Goal: Information Seeking & Learning: Learn about a topic

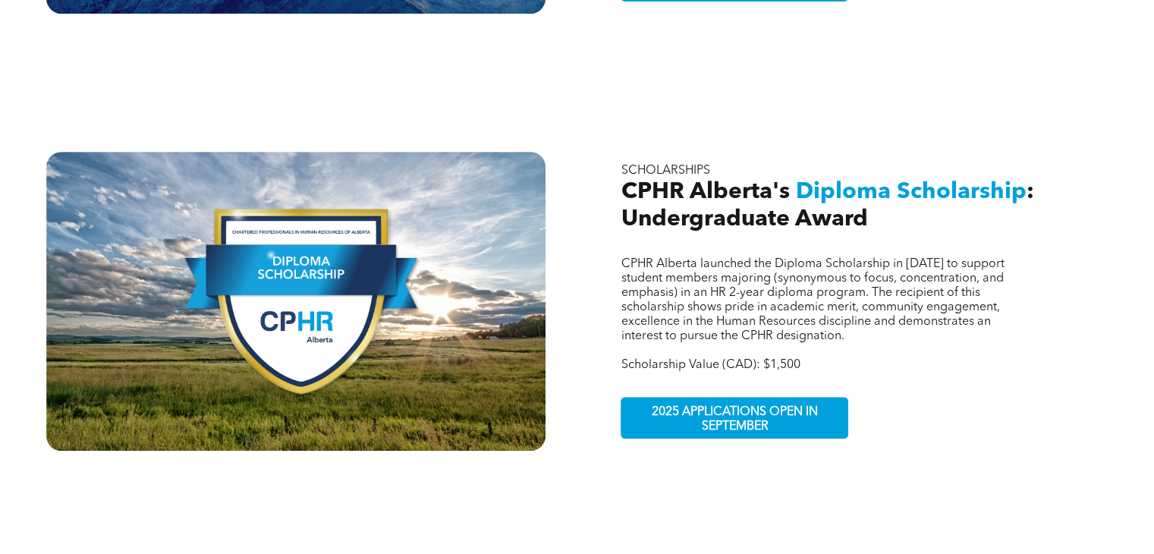
scroll to position [909, 0]
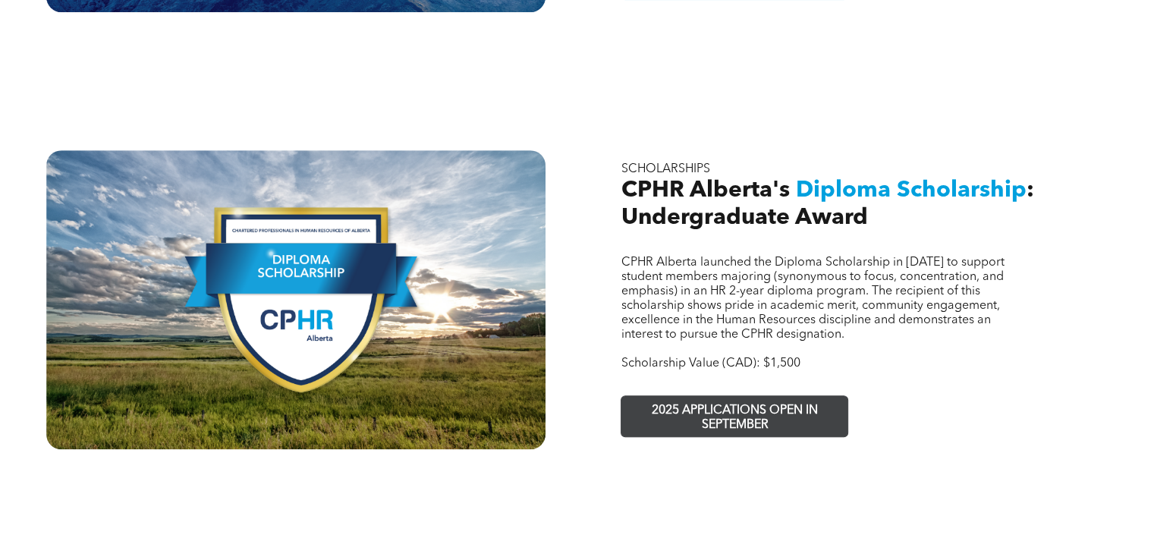
click at [703, 396] on span "2025 APPLICATIONS OPEN IN SEPTEMBER" at bounding box center [735, 418] width 222 height 44
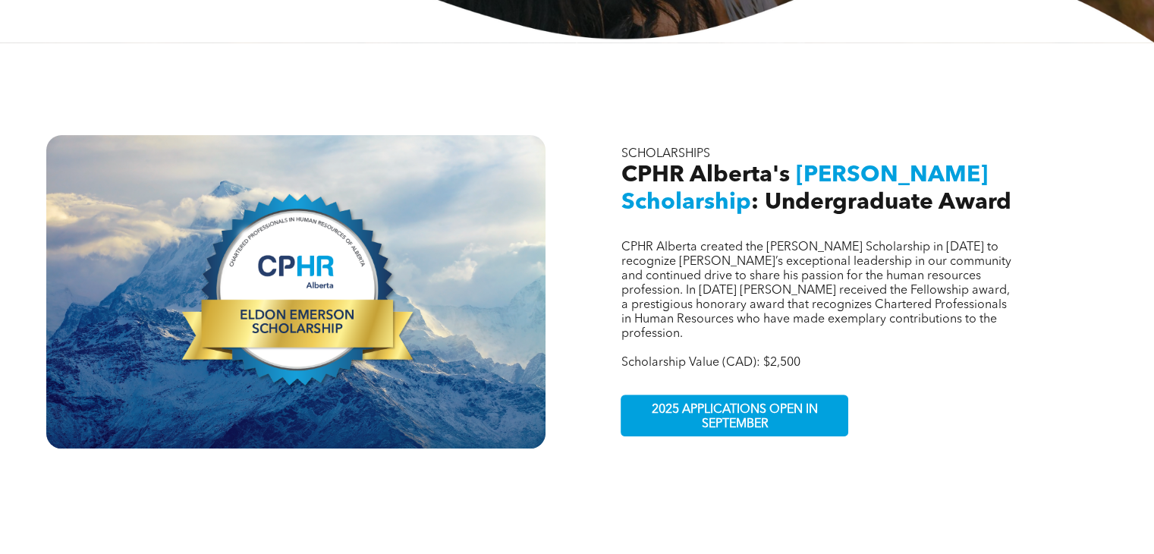
scroll to position [472, 0]
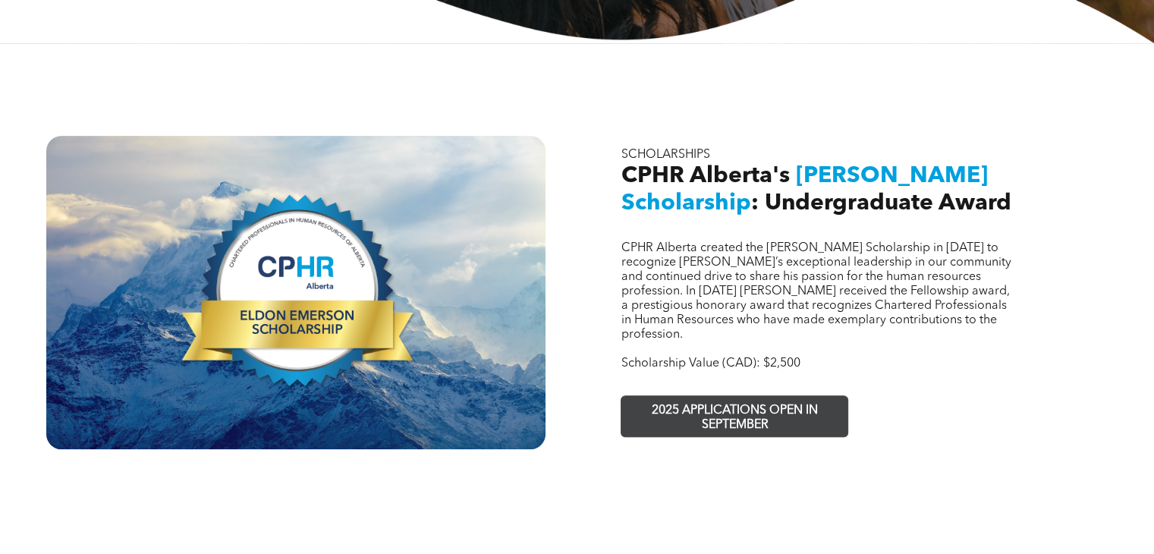
click at [768, 396] on span "2025 APPLICATIONS OPEN IN SEPTEMBER" at bounding box center [735, 418] width 222 height 44
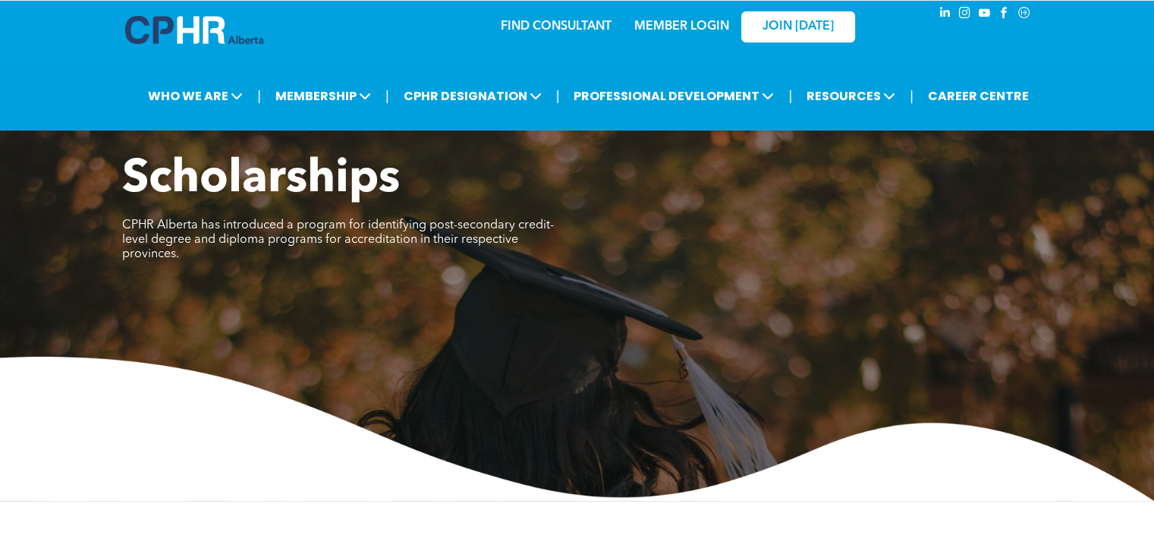
scroll to position [0, 0]
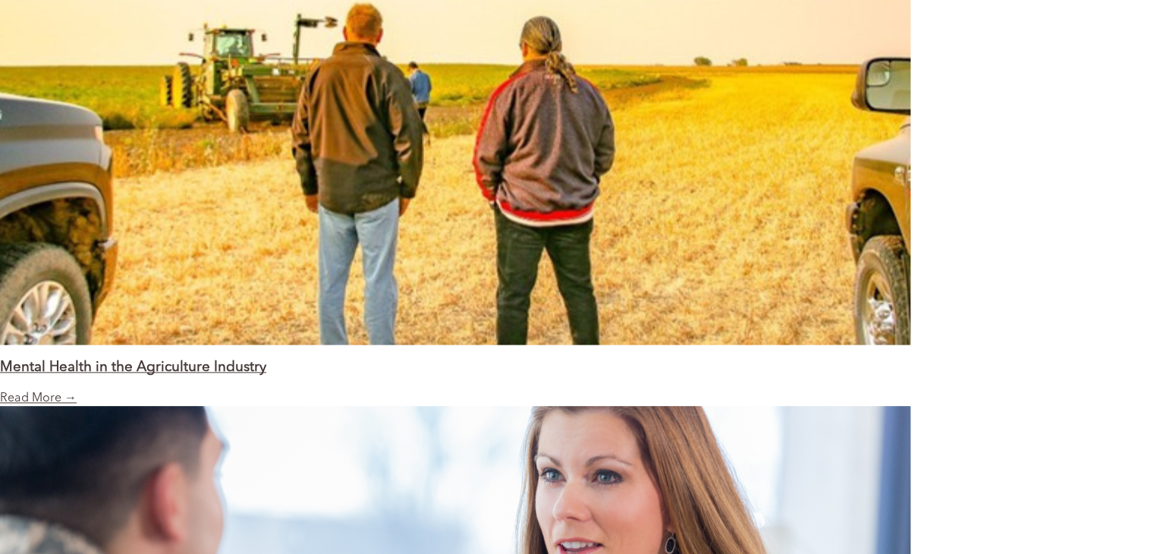
scroll to position [1817, 0]
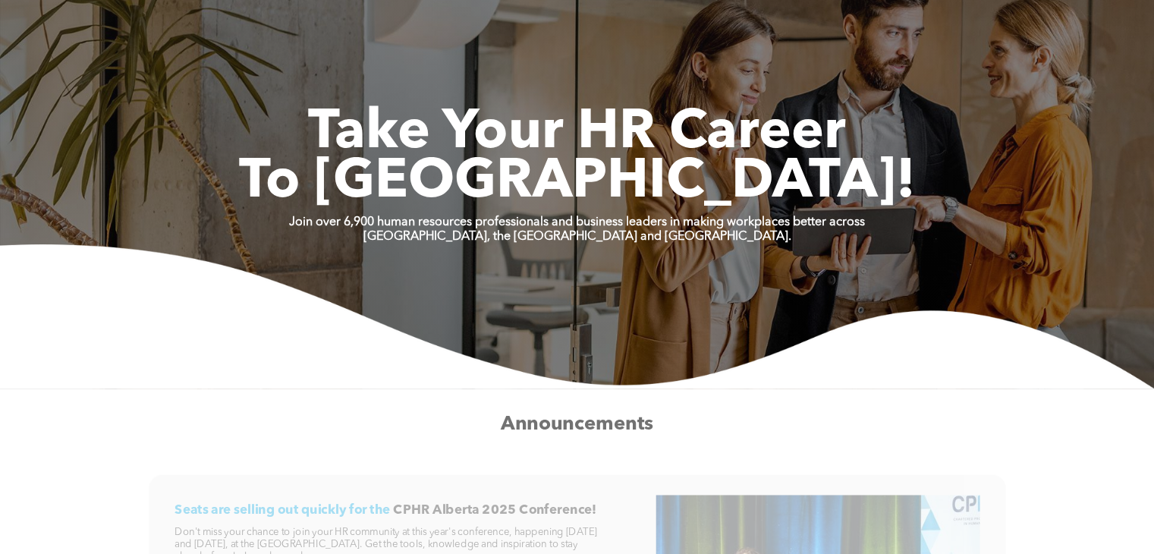
scroll to position [175, 0]
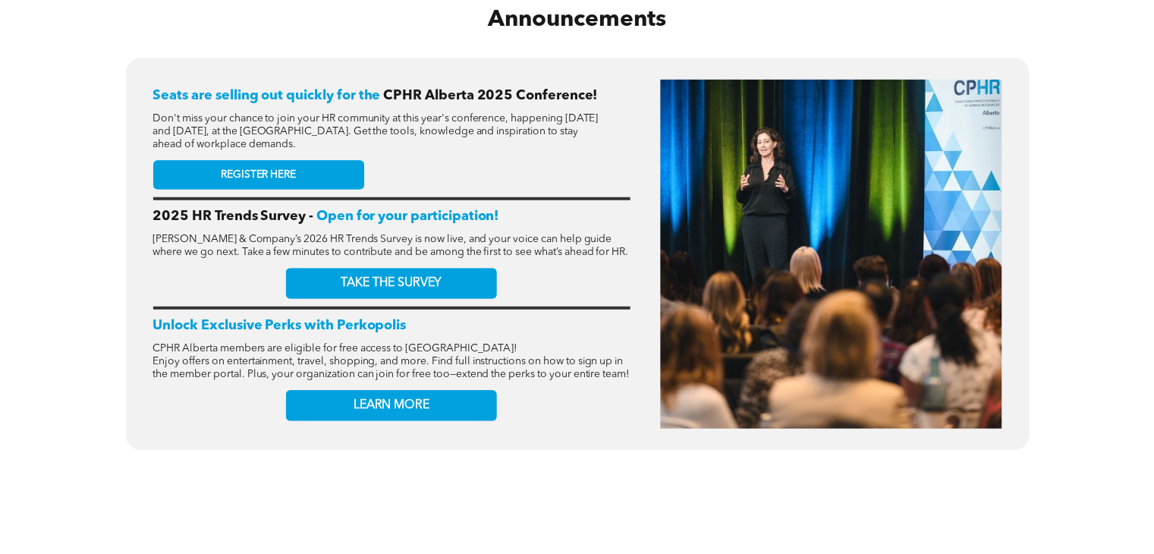
scroll to position [609, 0]
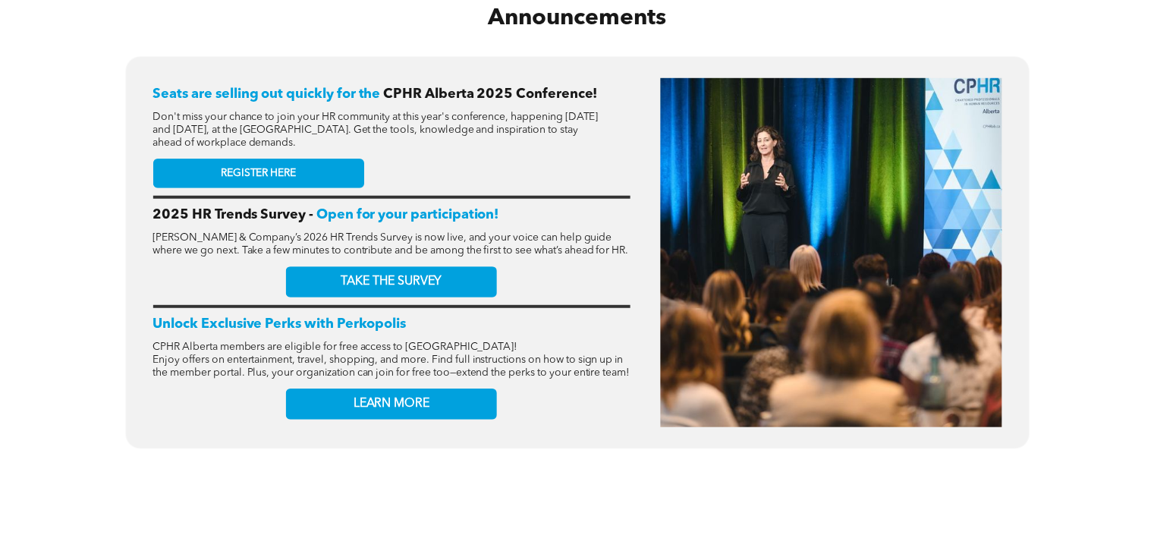
click at [313, 165] on link "REGISTER HERE" at bounding box center [258, 174] width 211 height 30
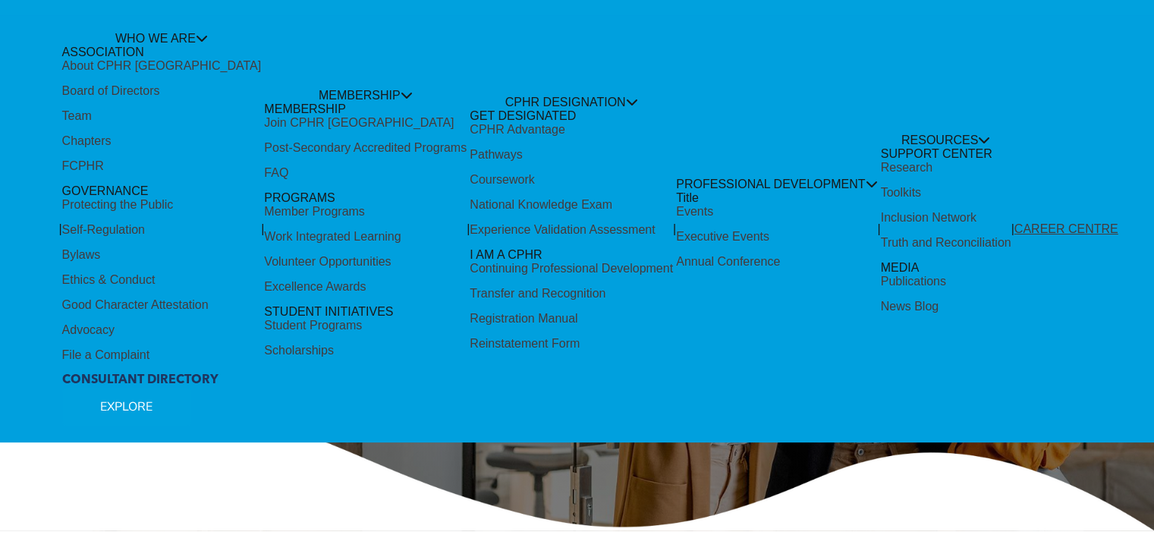
scroll to position [0, 0]
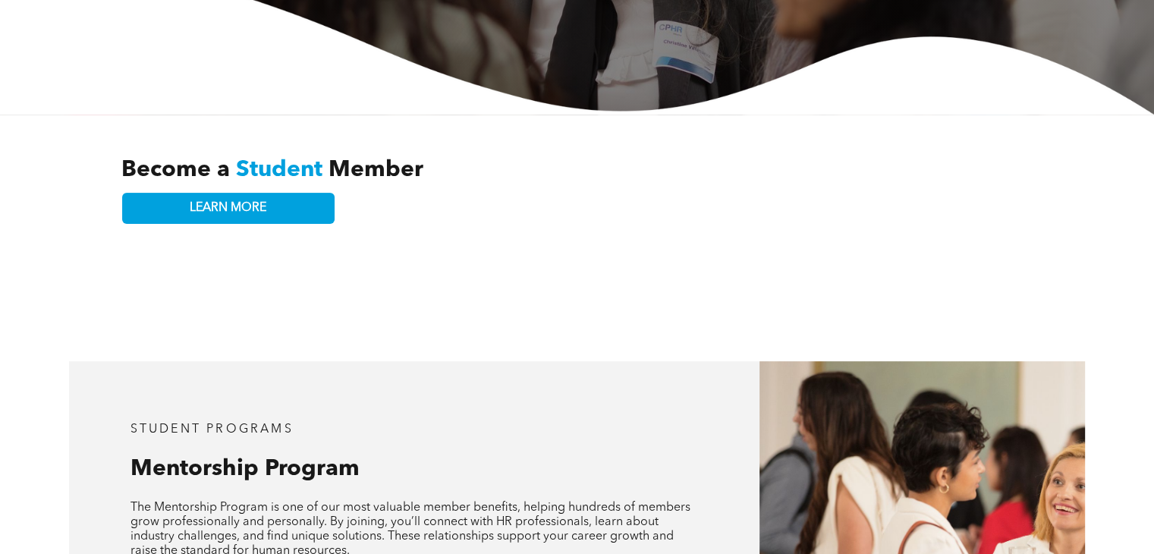
scroll to position [401, 0]
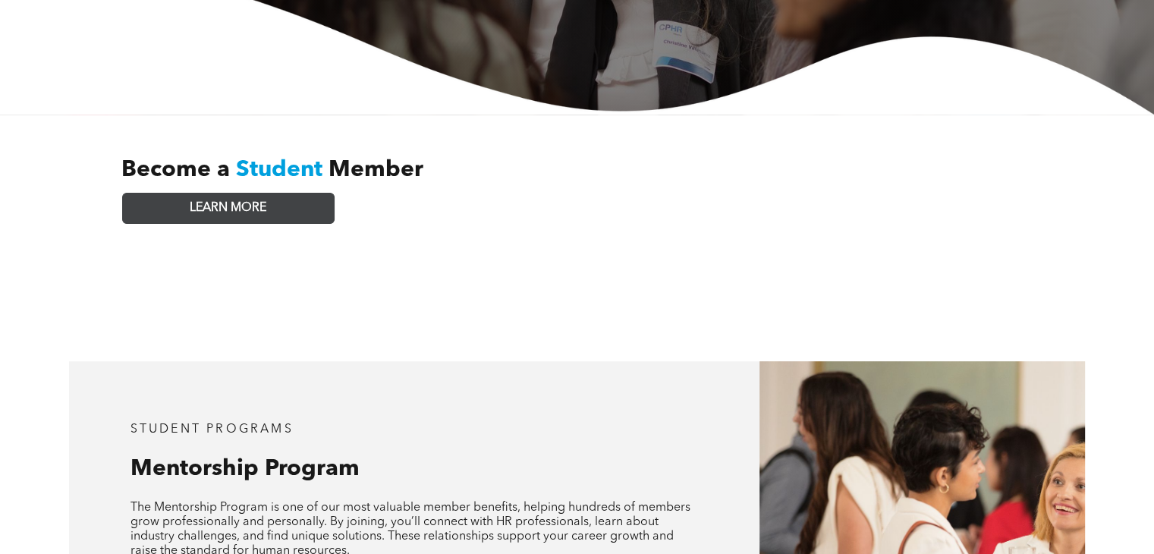
click at [281, 197] on link "LEARN MORE" at bounding box center [228, 208] width 212 height 31
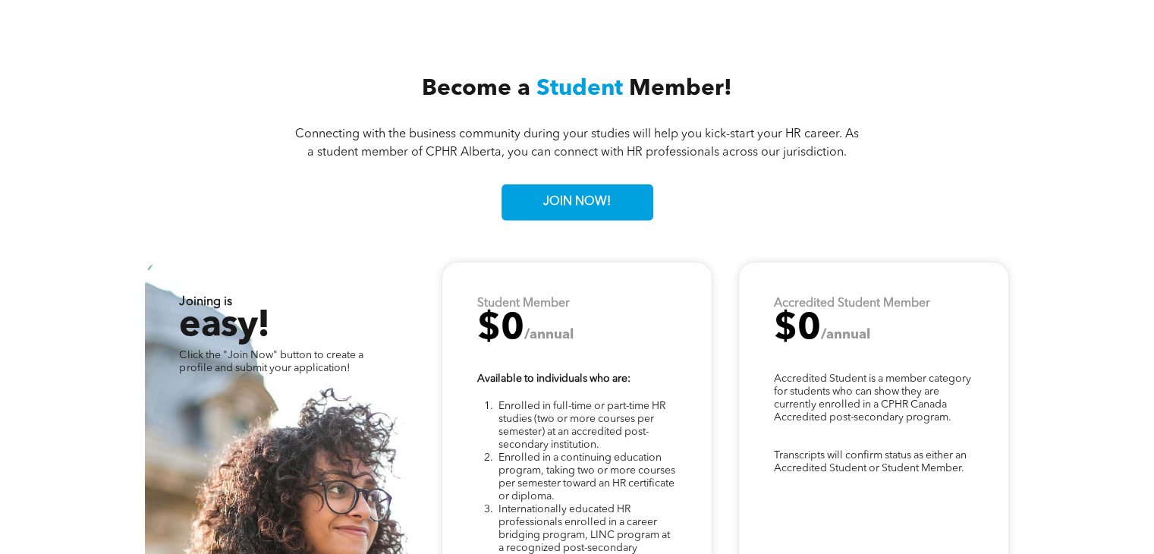
scroll to position [3730, 0]
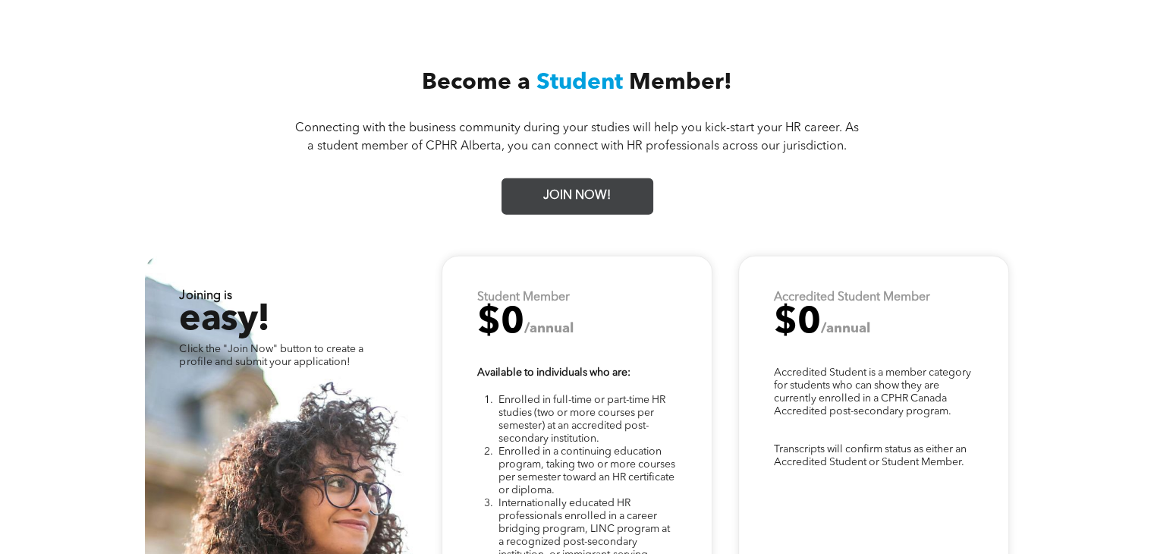
click at [526, 181] on link "JOIN NOW!" at bounding box center [578, 196] width 152 height 36
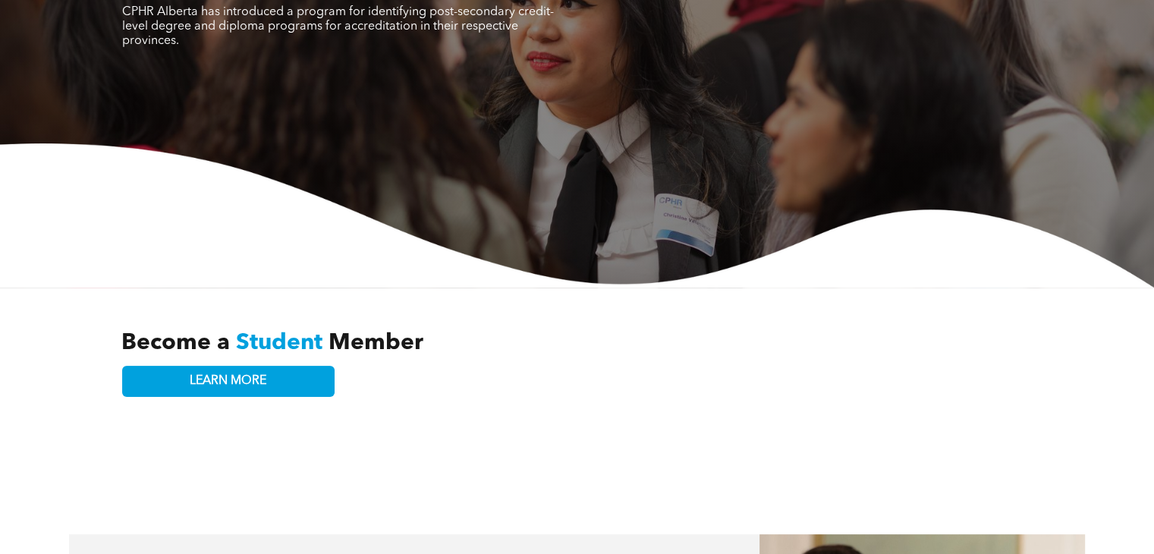
scroll to position [0, 0]
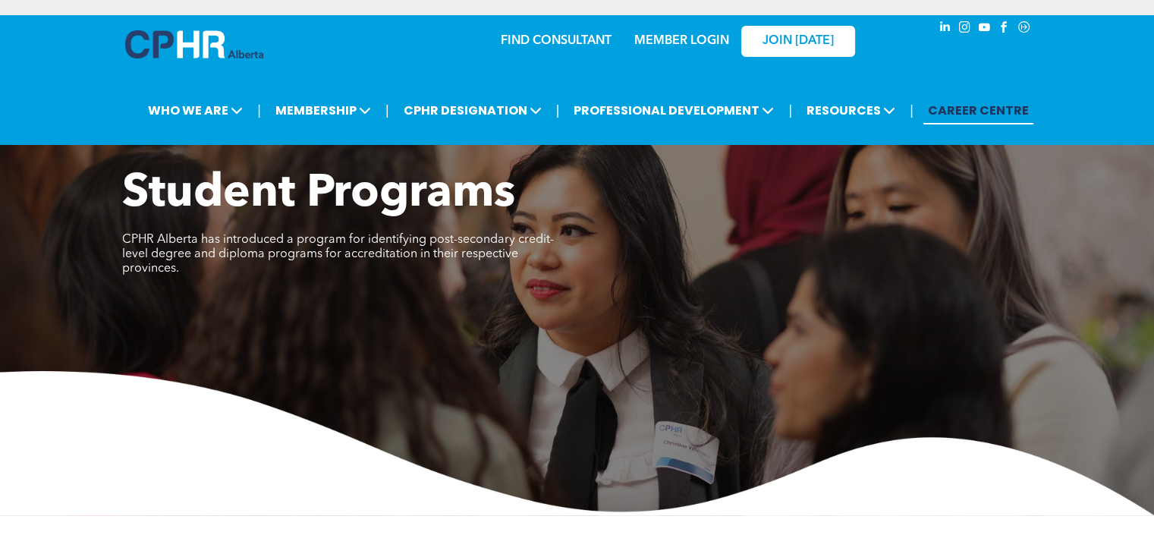
click at [986, 112] on link "CAREER CENTRE" at bounding box center [978, 110] width 110 height 28
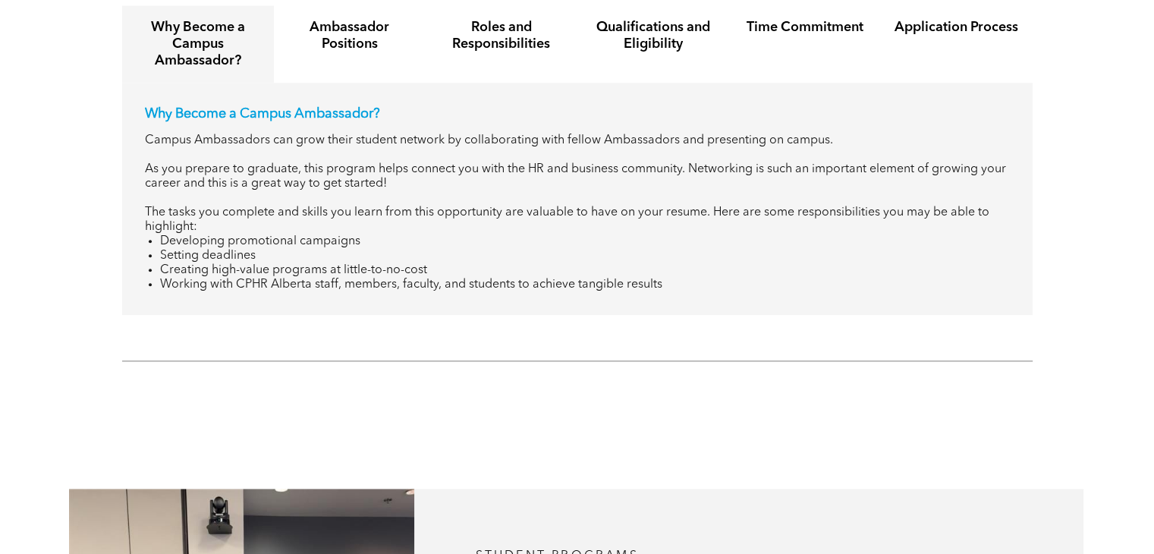
scroll to position [1624, 0]
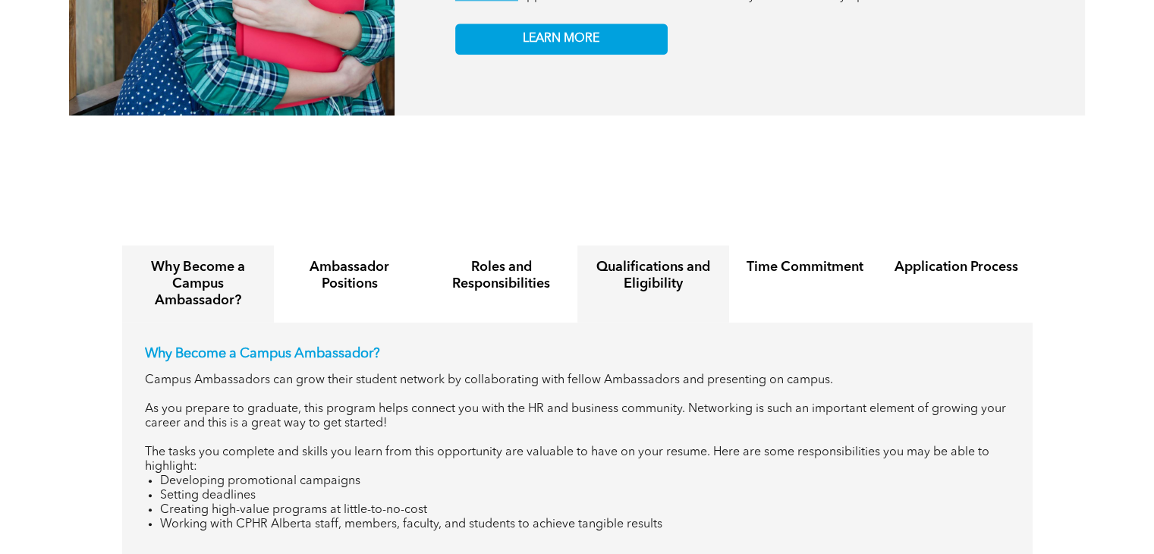
click at [662, 262] on h4 "Qualifications and Eligibility" at bounding box center [653, 275] width 124 height 33
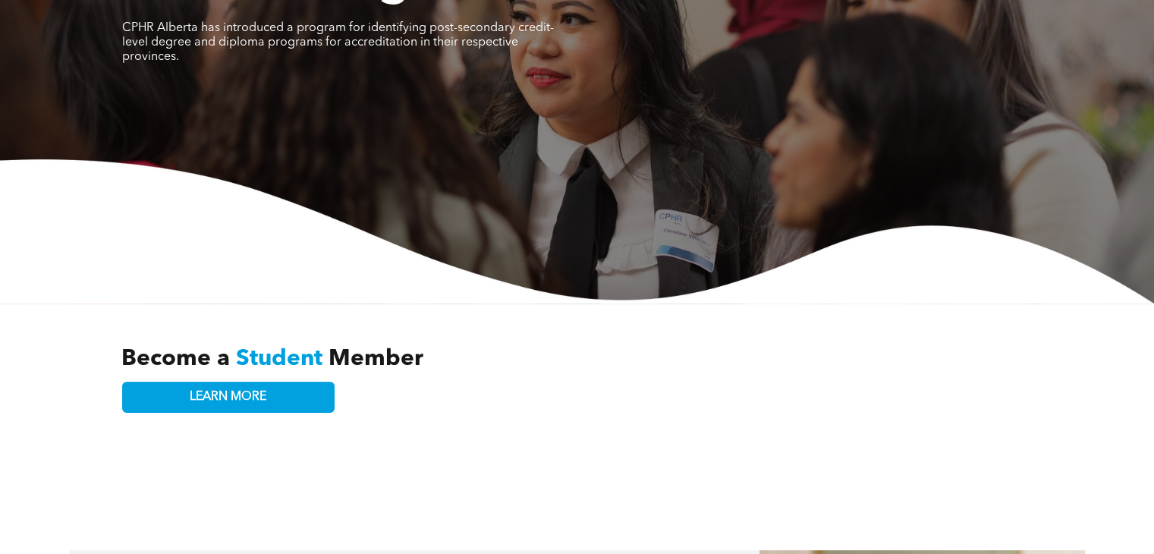
scroll to position [211, 0]
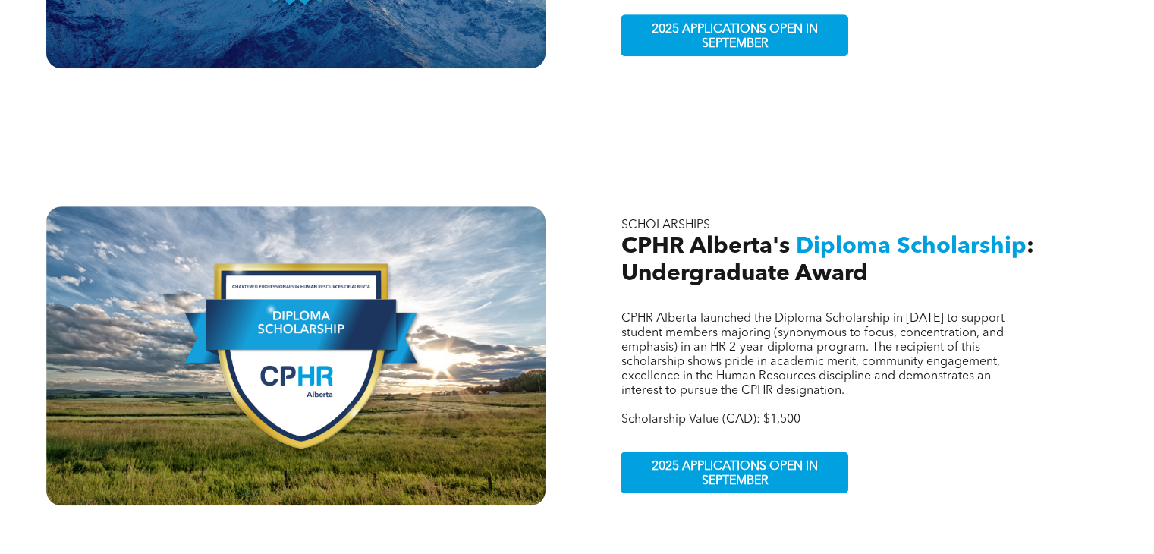
scroll to position [853, 0]
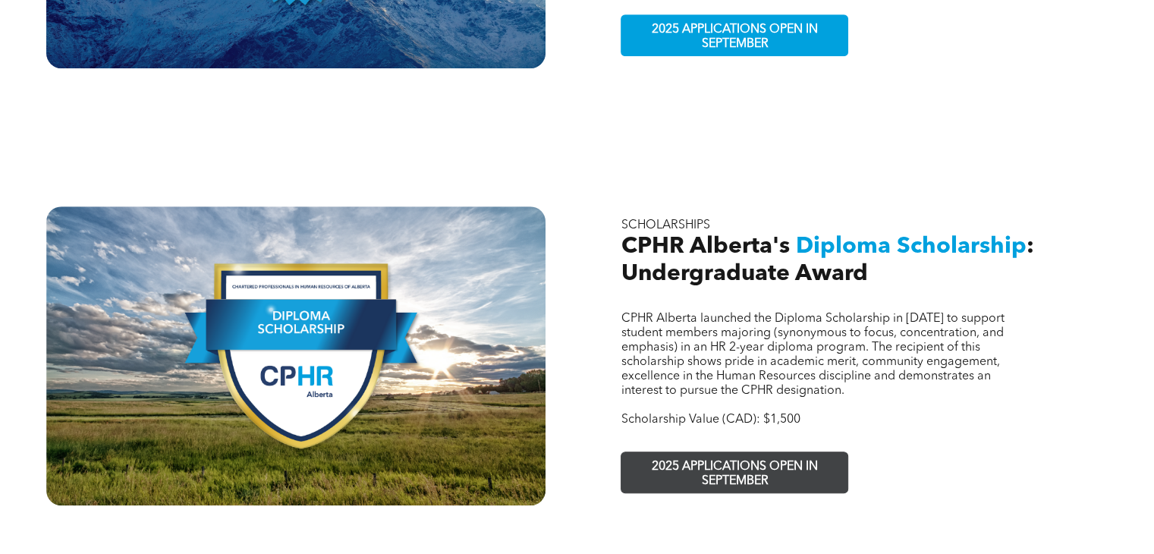
click at [706, 452] on span "2025 APPLICATIONS OPEN IN SEPTEMBER" at bounding box center [735, 474] width 222 height 44
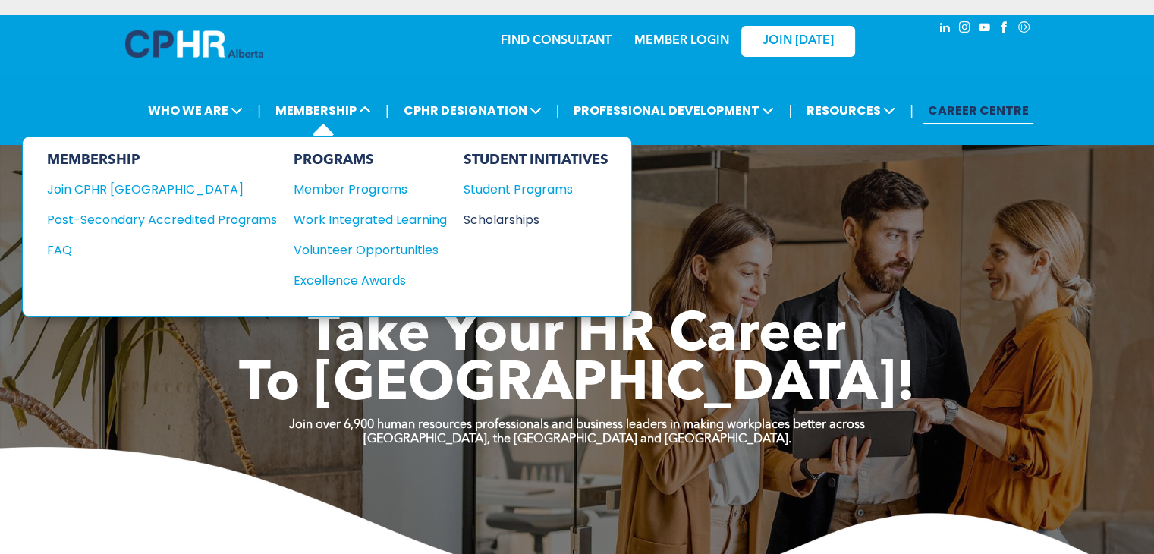
click at [499, 212] on div "Scholarships" at bounding box center [529, 219] width 131 height 19
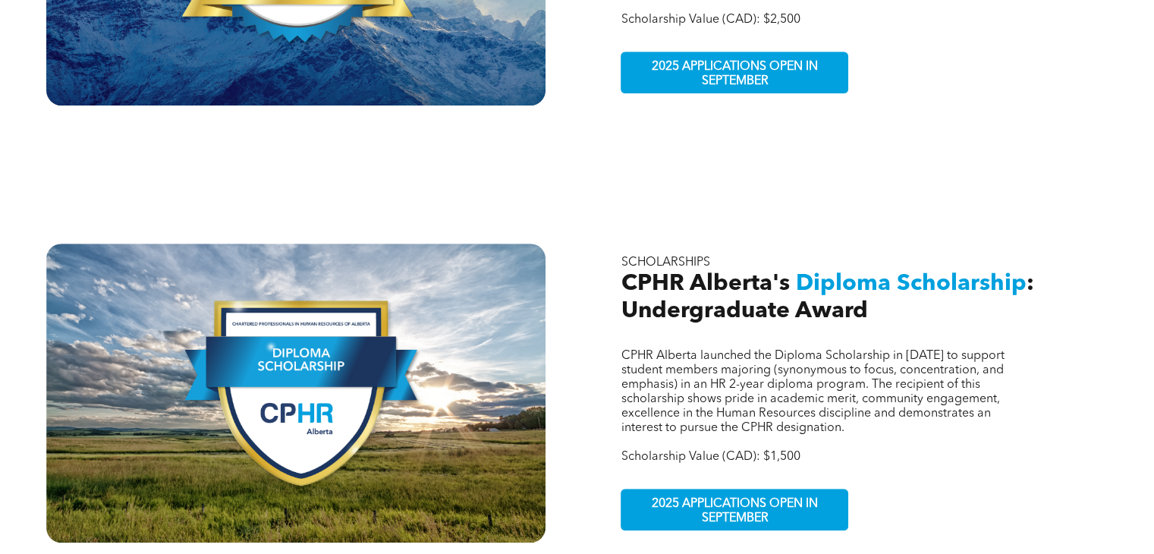
scroll to position [816, 0]
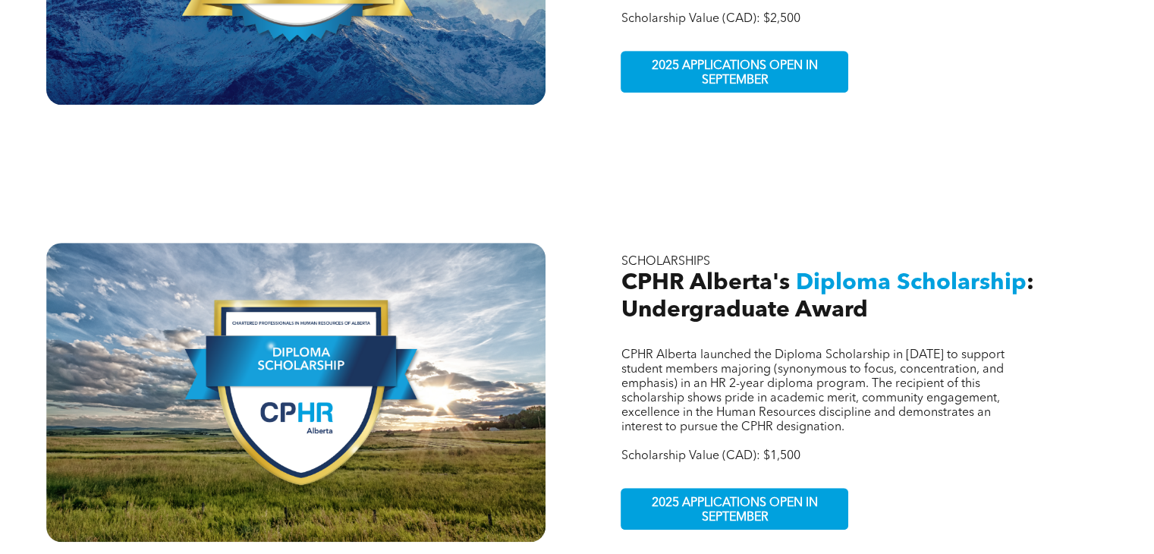
click at [289, 392] on div at bounding box center [295, 392] width 499 height 299
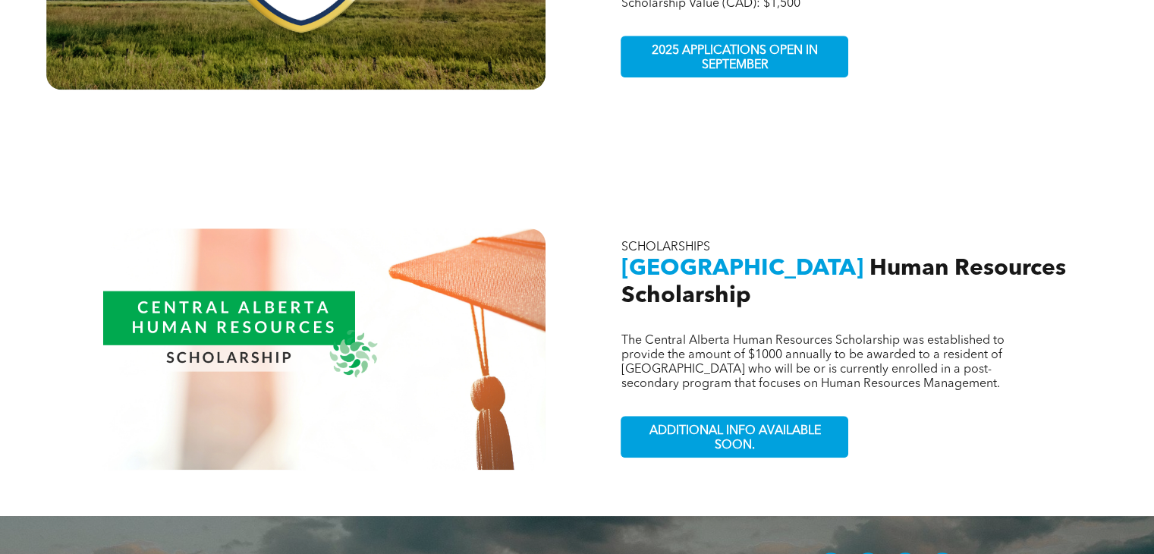
scroll to position [1270, 0]
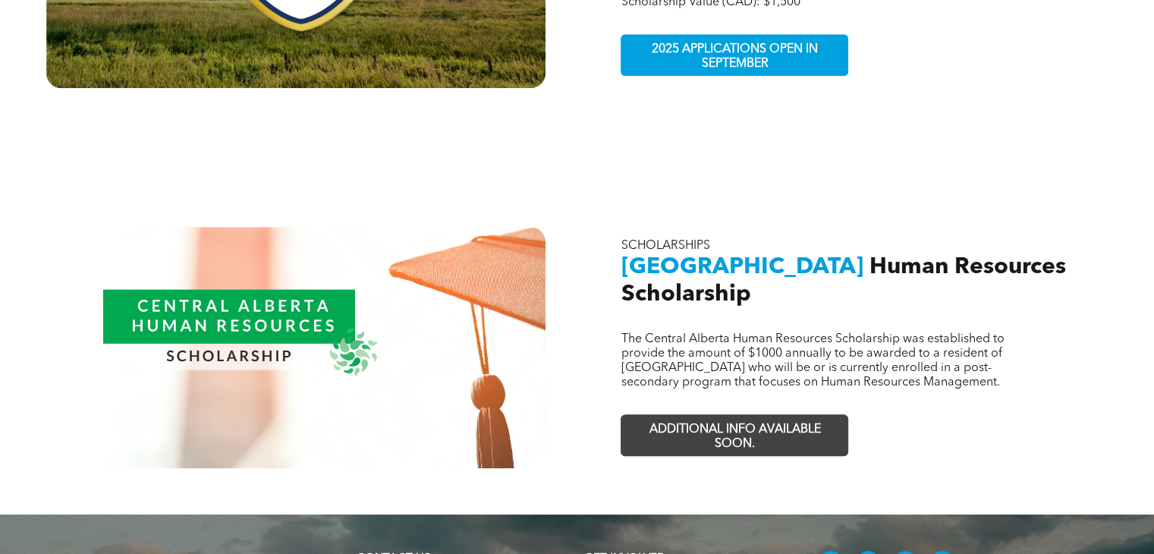
click at [741, 415] on span "ADDITIONAL INFO AVAILABLE SOON." at bounding box center [735, 437] width 222 height 44
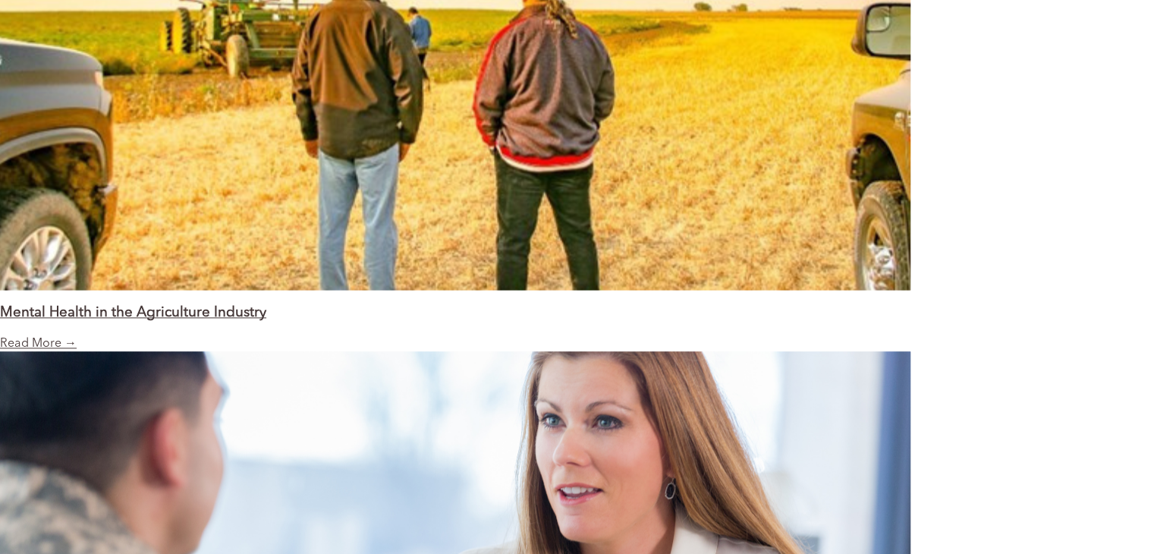
scroll to position [1875, 0]
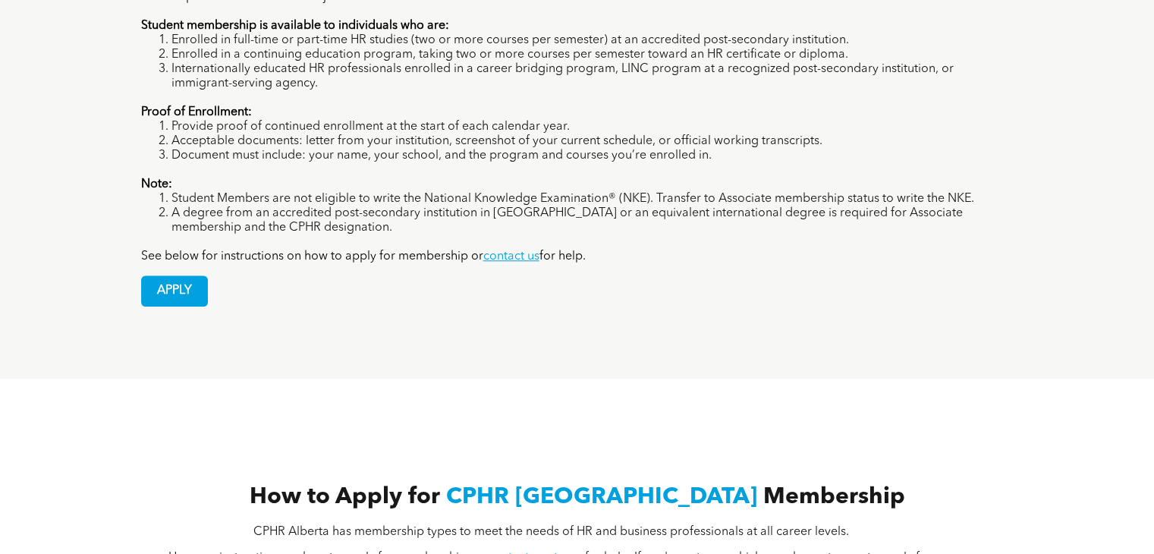
scroll to position [1317, 0]
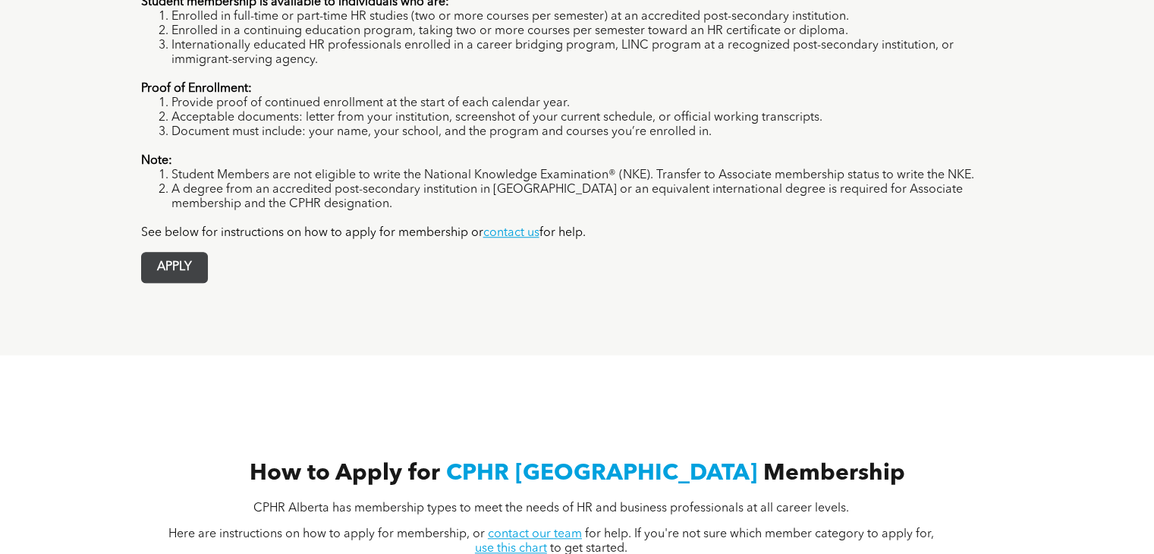
click at [187, 253] on span "APPLY" at bounding box center [174, 268] width 65 height 30
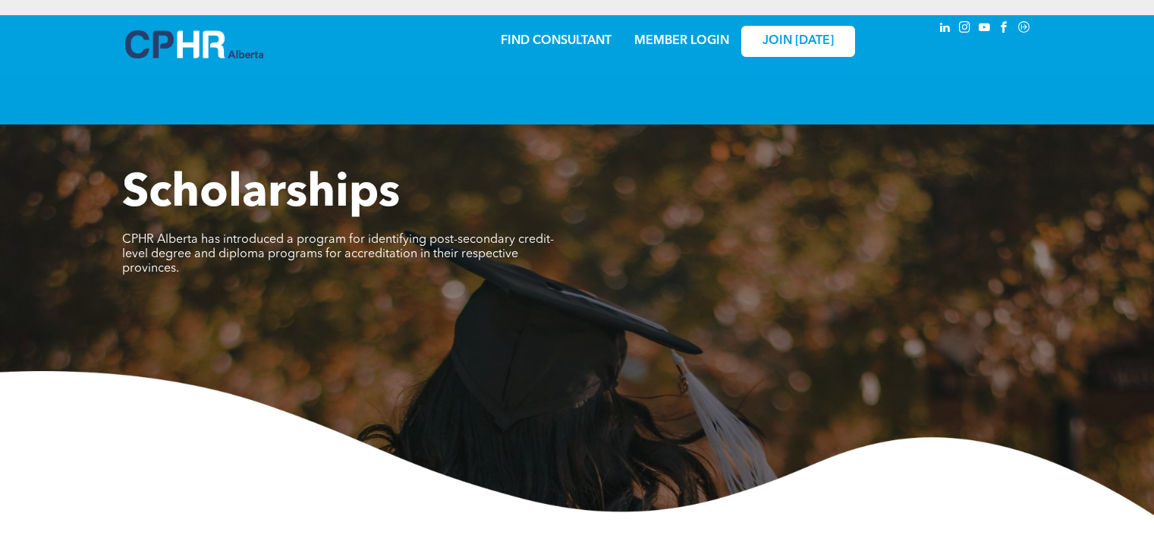
scroll to position [853, 0]
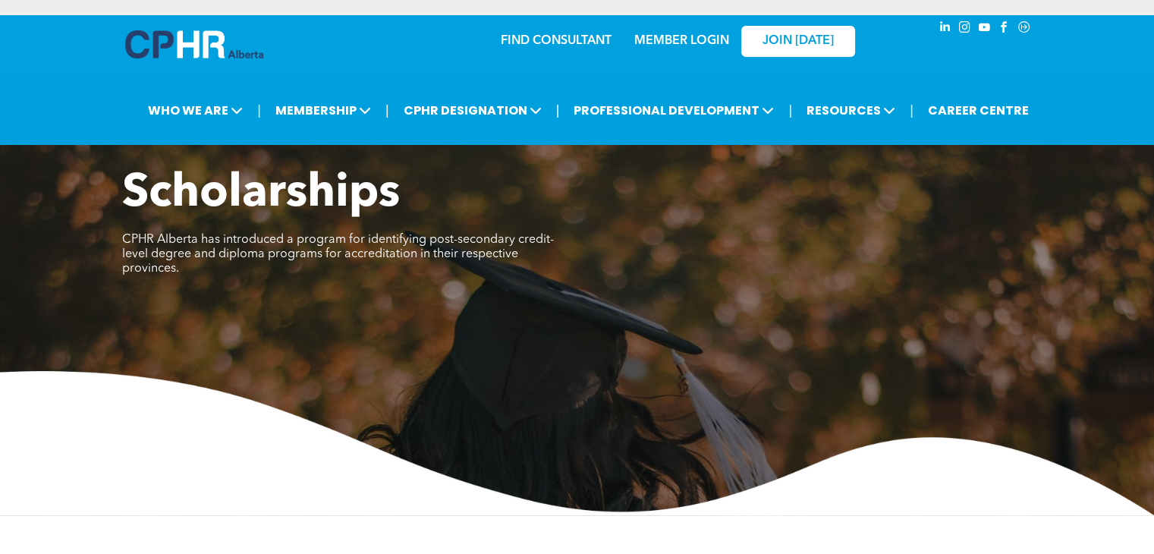
click at [555, 216] on h1 "Scholarships" at bounding box center [463, 194] width 683 height 55
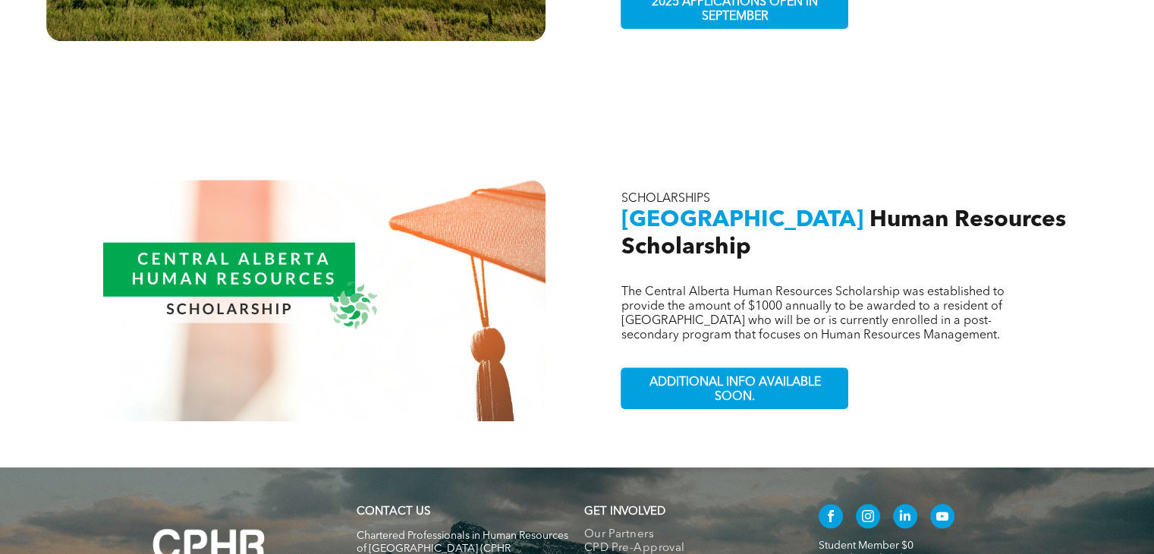
scroll to position [1320, 0]
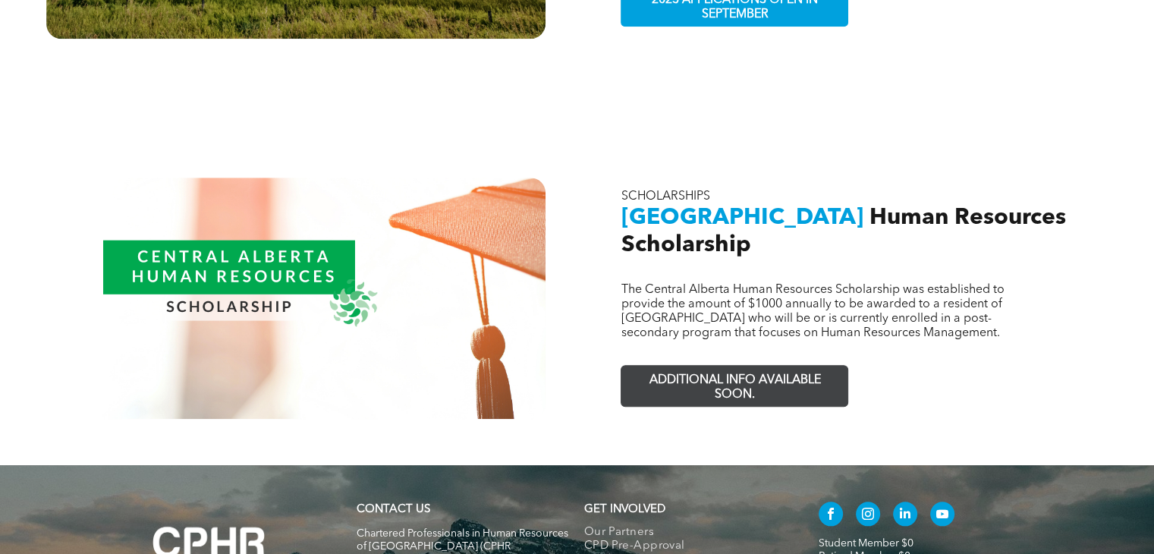
click at [707, 366] on span "ADDITIONAL INFO AVAILABLE SOON." at bounding box center [735, 388] width 222 height 44
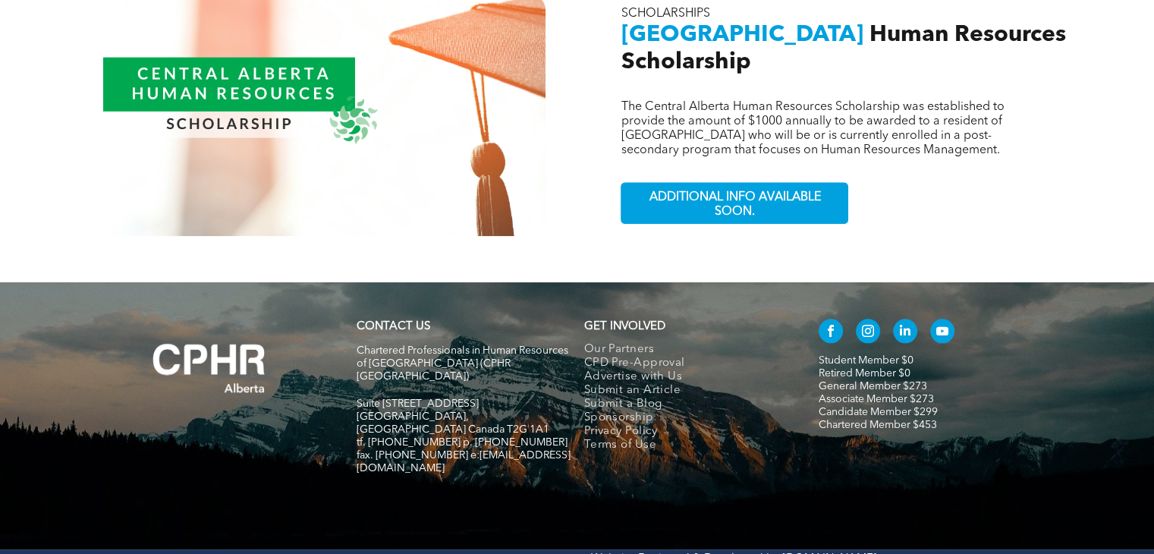
scroll to position [1502, 0]
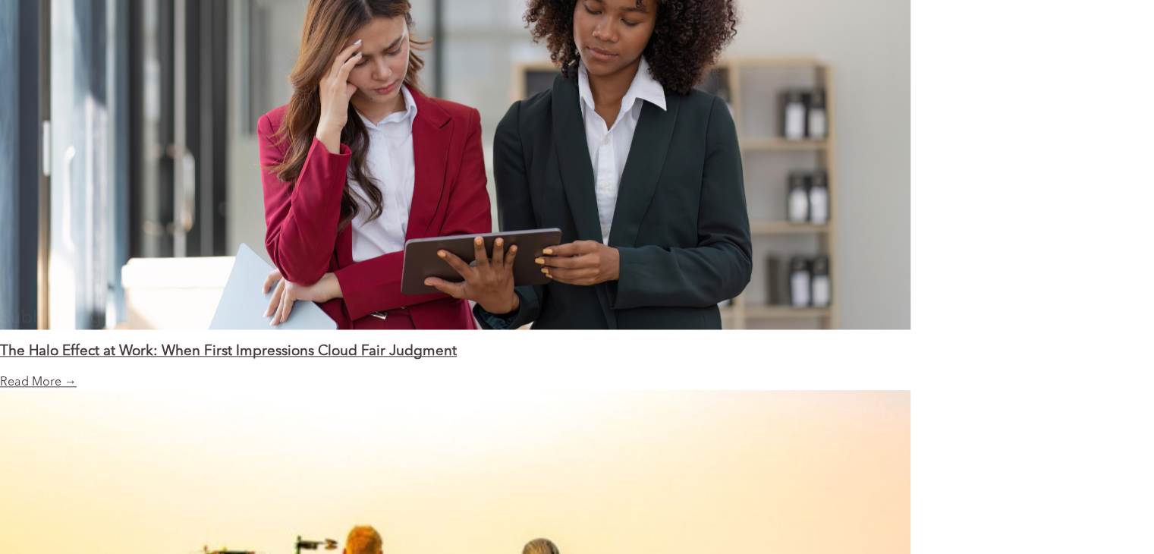
scroll to position [1332, 0]
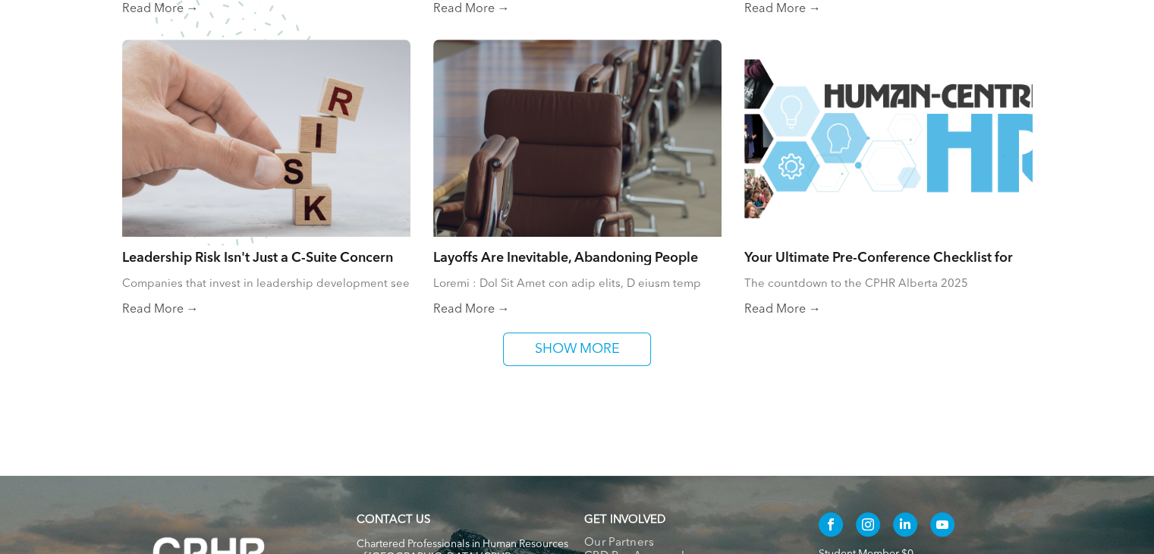
scroll to position [1043, 0]
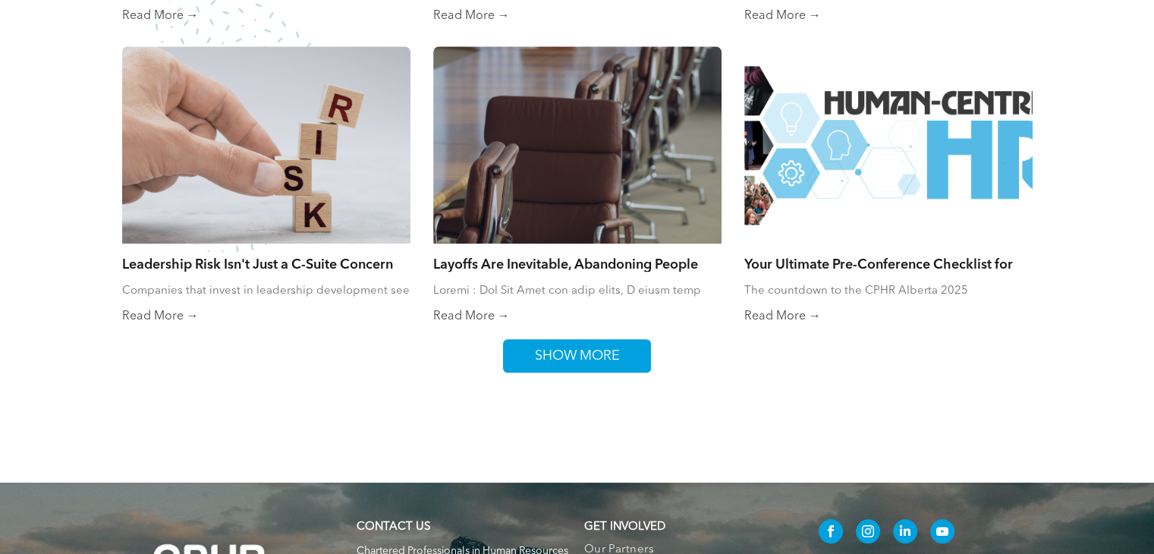
click at [601, 343] on span "SHOW MORE" at bounding box center [578, 356] width 96 height 32
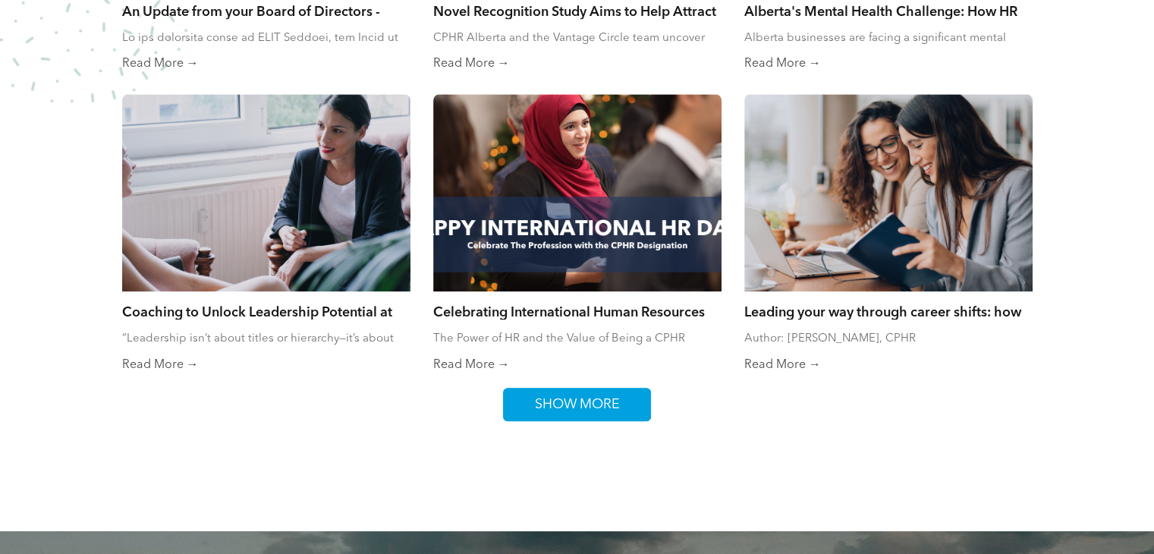
scroll to position [1600, 0]
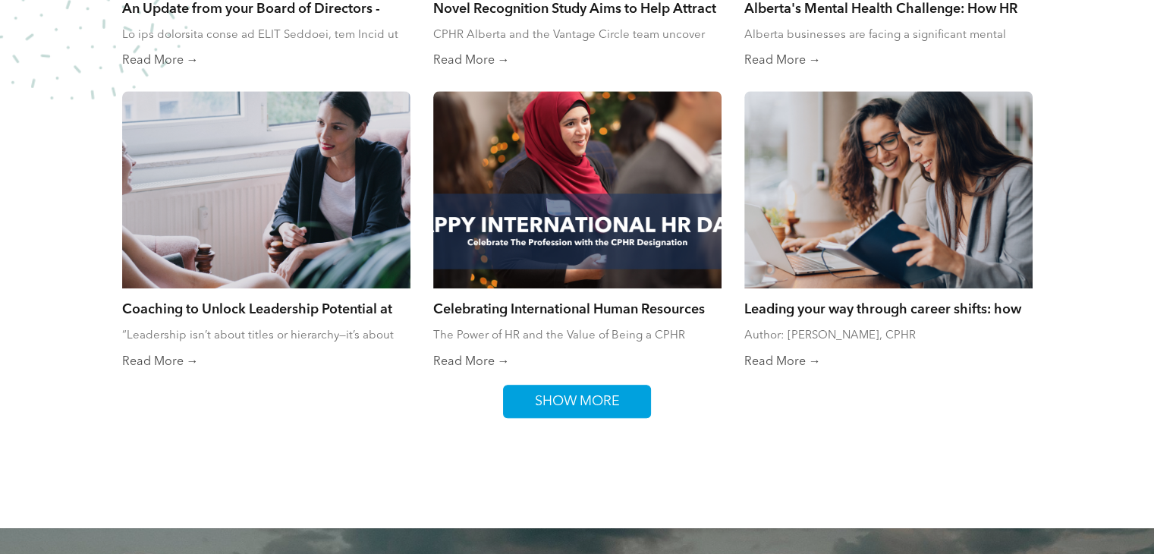
click at [607, 412] on span "SHOW MORE" at bounding box center [578, 401] width 96 height 32
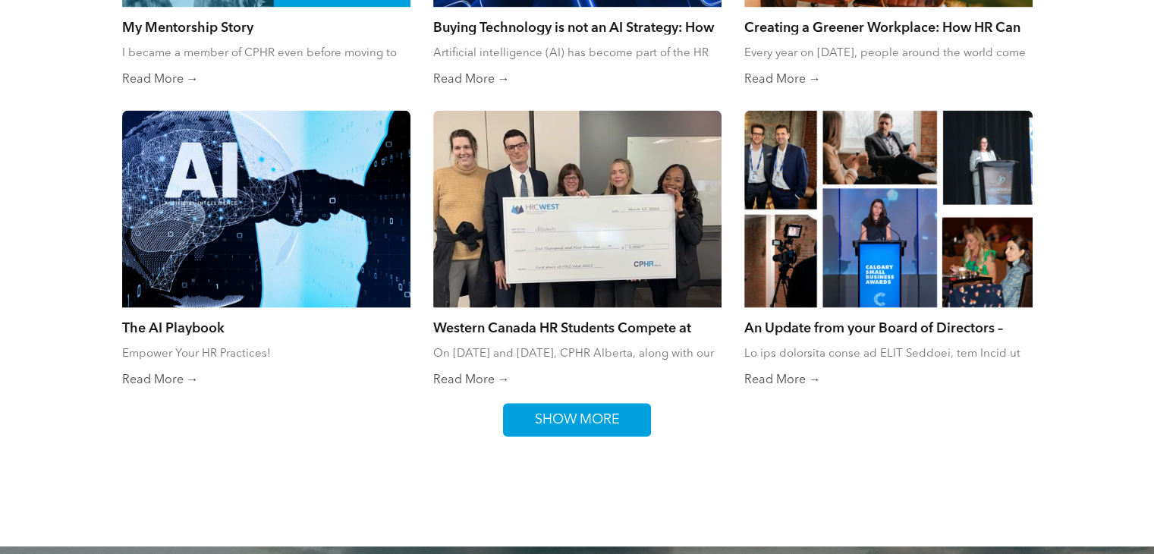
scroll to position [2185, 0]
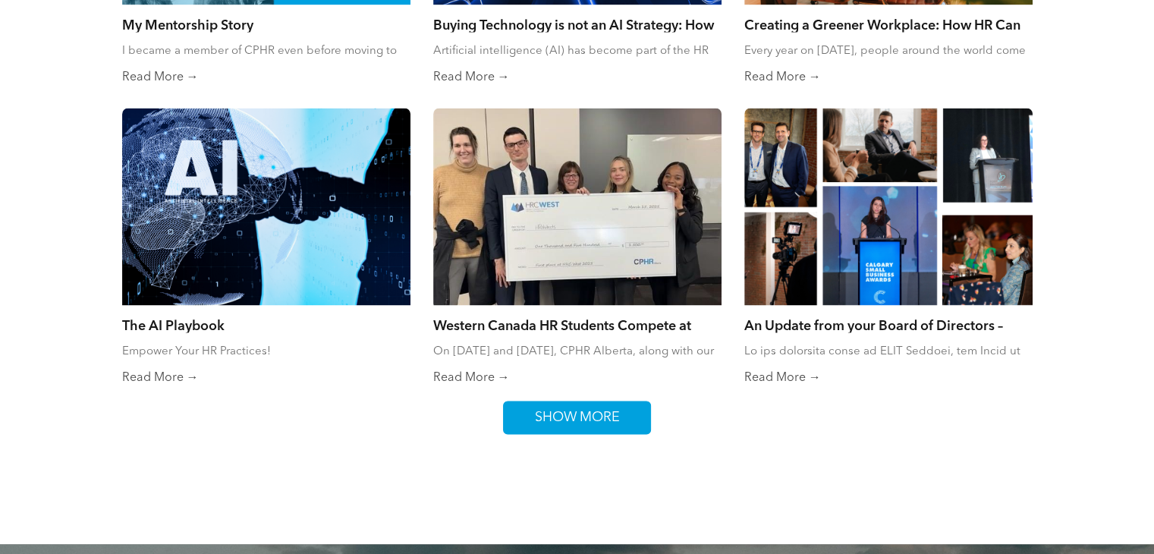
click at [607, 412] on span "SHOW MORE" at bounding box center [578, 417] width 96 height 32
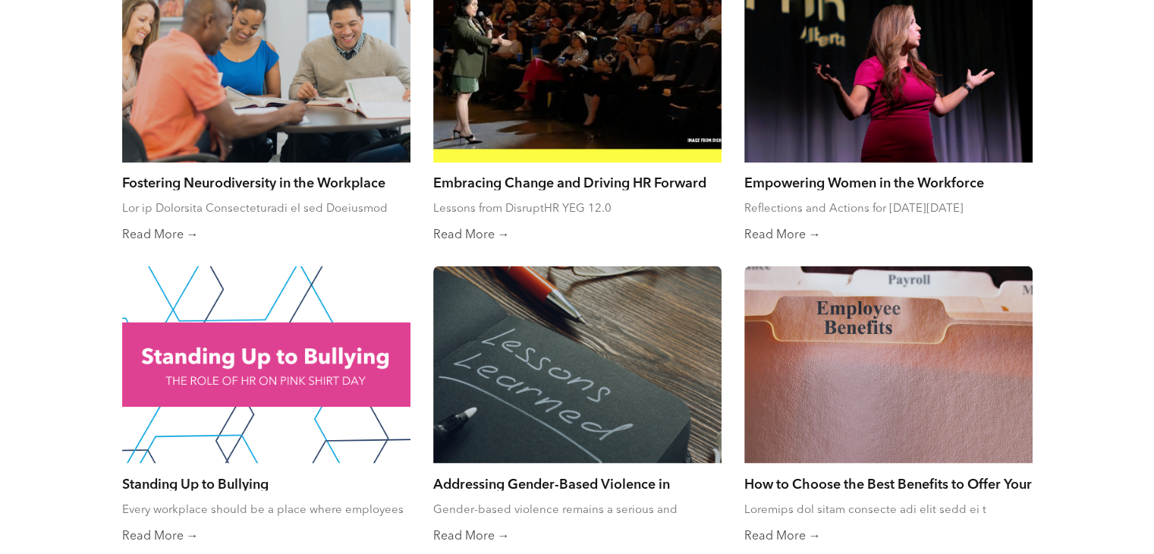
scroll to position [2797, 0]
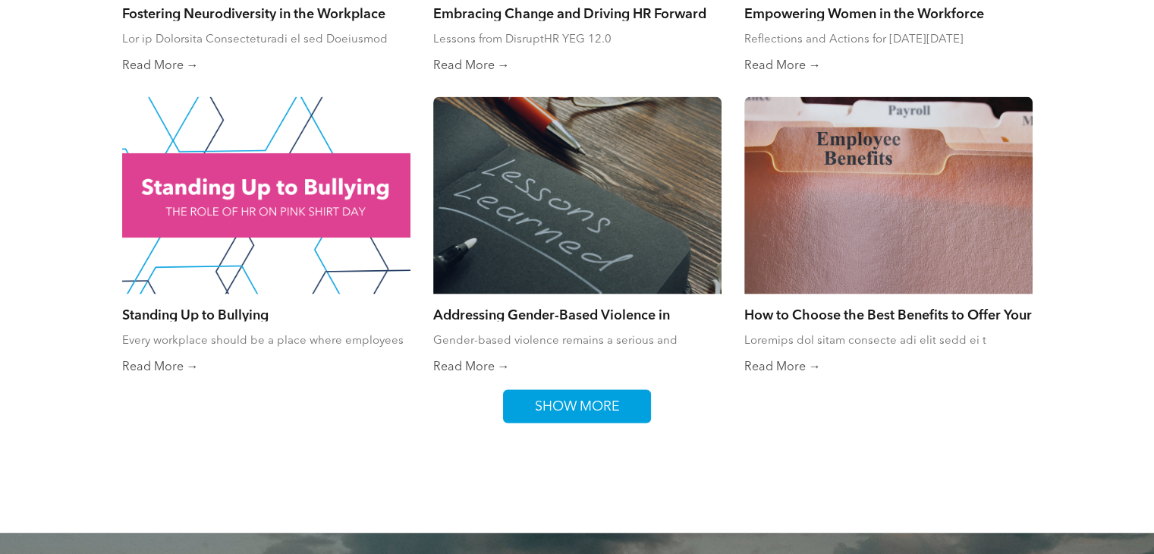
click at [607, 412] on span "SHOW MORE" at bounding box center [578, 406] width 96 height 32
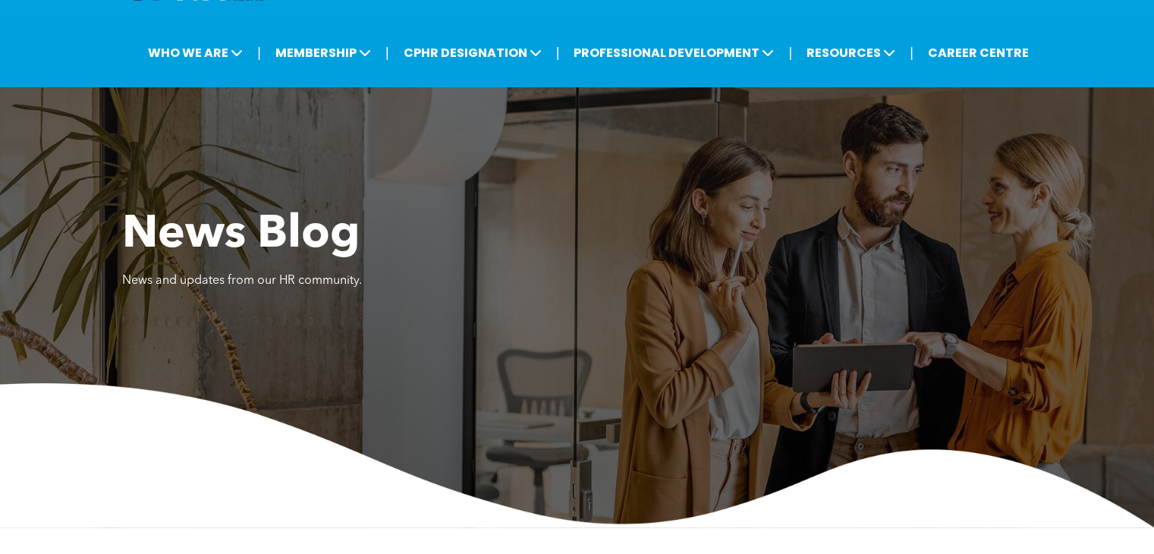
scroll to position [0, 0]
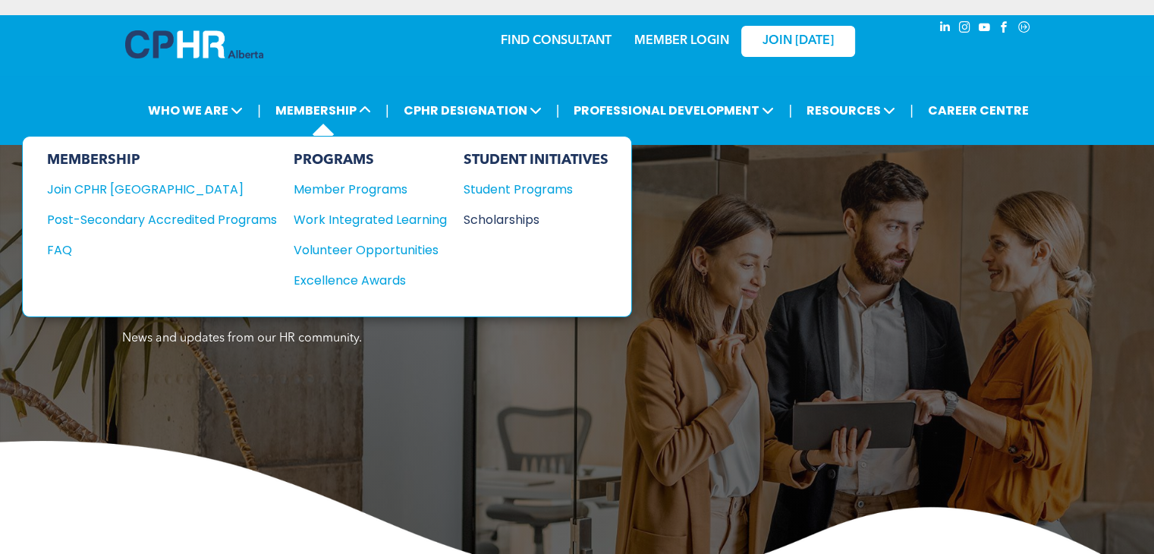
click at [514, 220] on div "Scholarships" at bounding box center [529, 219] width 131 height 19
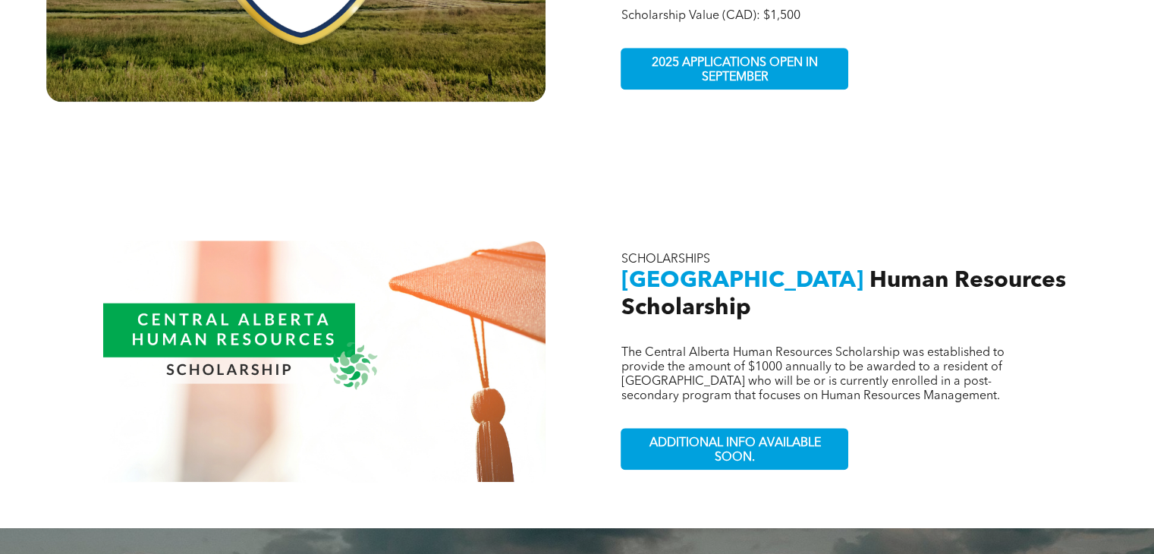
scroll to position [1502, 0]
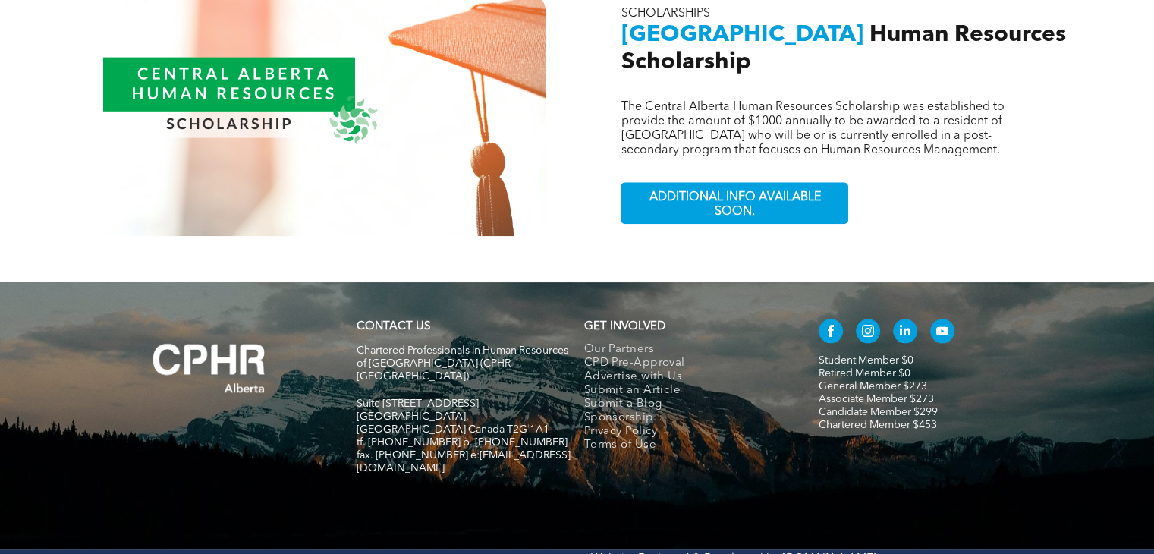
click at [620, 425] on span "Privacy Policy" at bounding box center [621, 432] width 74 height 14
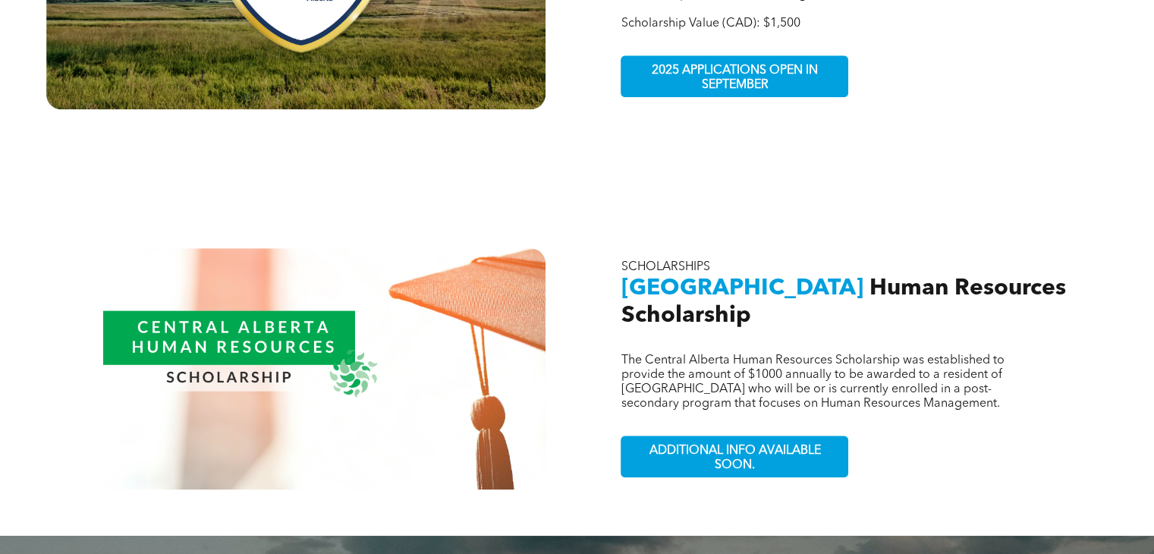
scroll to position [1238, 0]
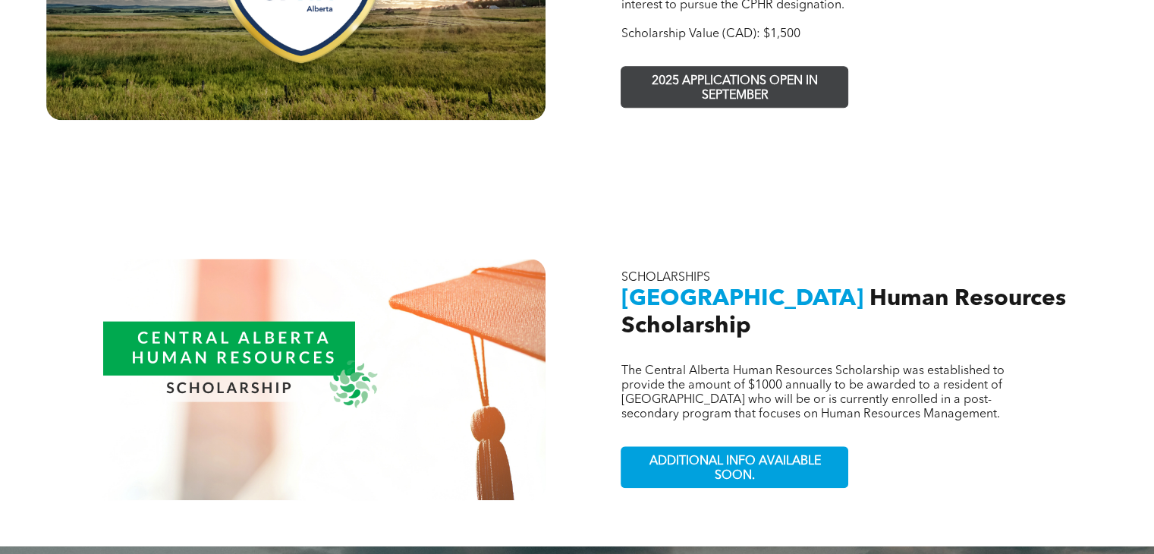
click at [738, 67] on span "2025 APPLICATIONS OPEN IN SEPTEMBER" at bounding box center [735, 89] width 222 height 44
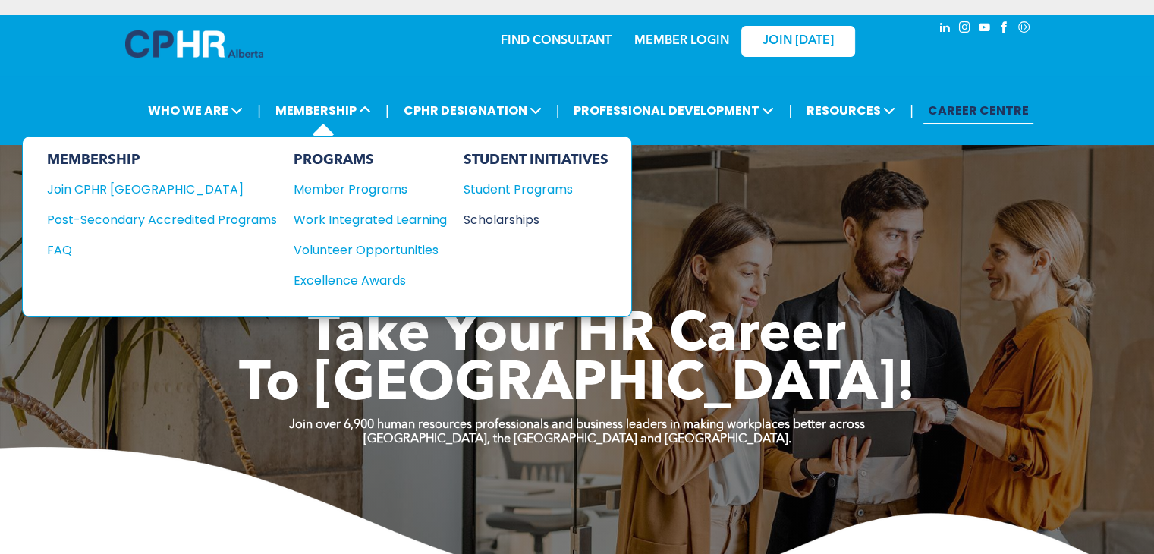
click at [511, 218] on div "Scholarships" at bounding box center [529, 219] width 131 height 19
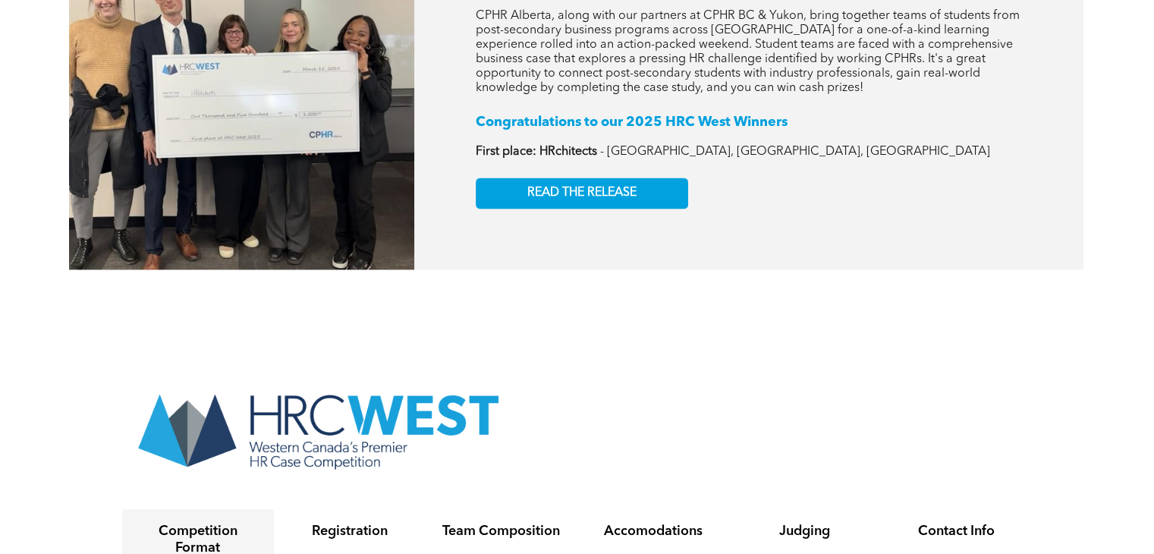
scroll to position [2789, 0]
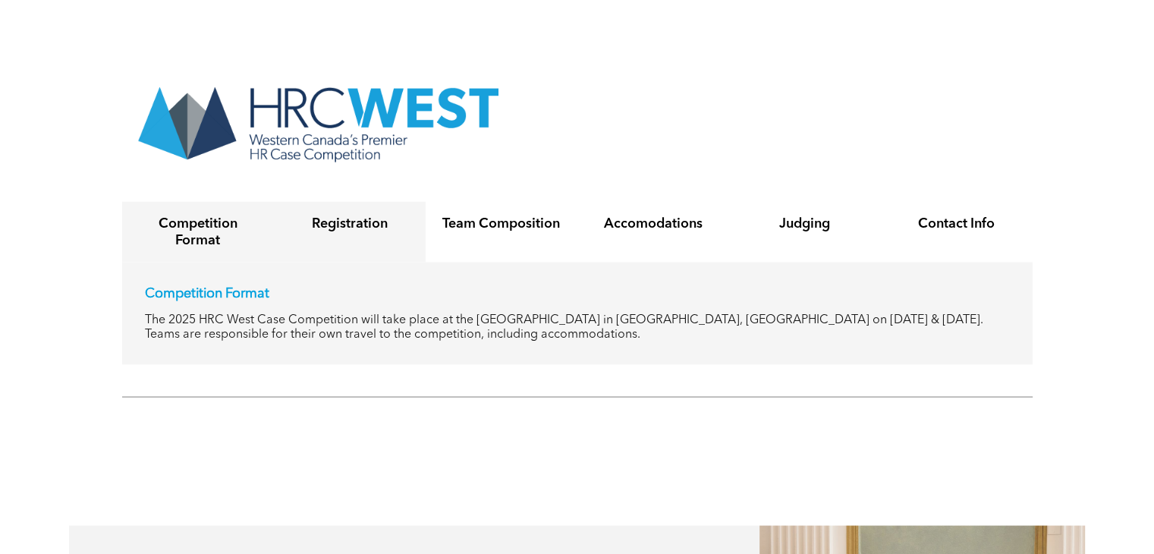
click at [357, 232] on div "Registration" at bounding box center [350, 231] width 152 height 61
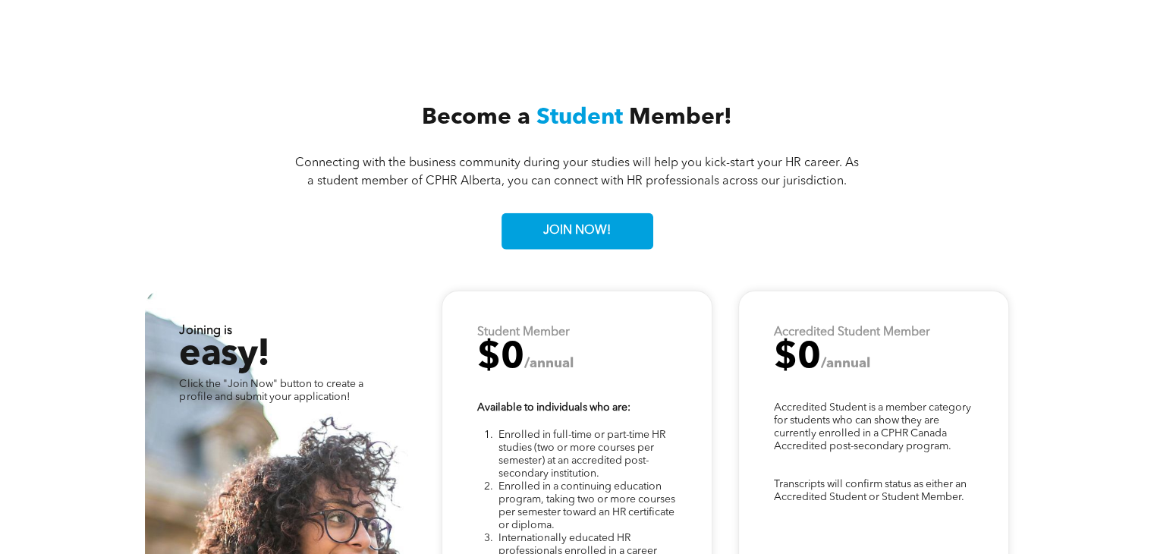
scroll to position [3837, 0]
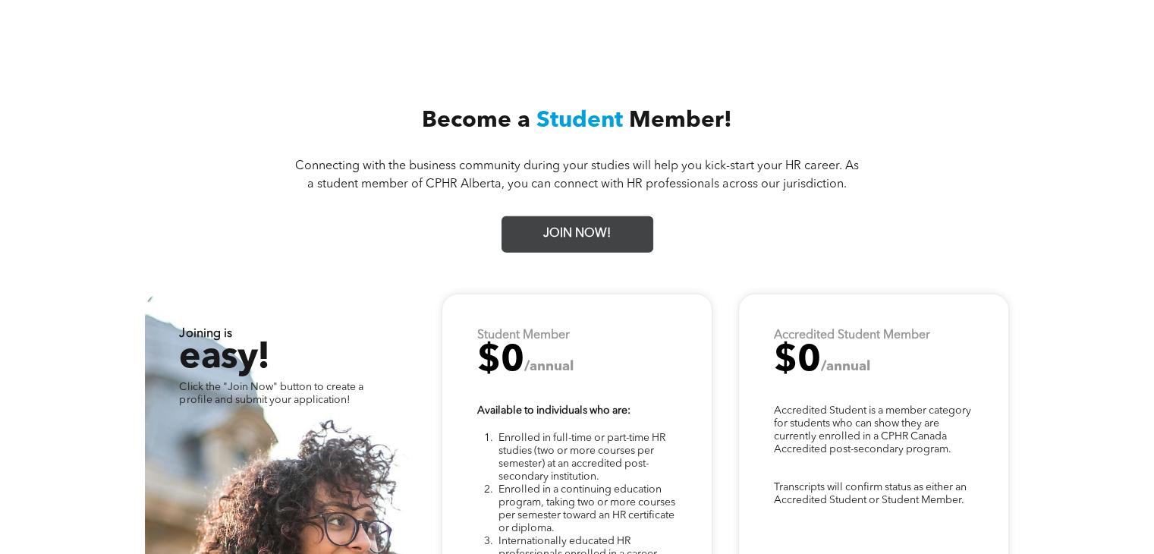
click at [555, 228] on span "JOIN NOW!" at bounding box center [577, 234] width 78 height 30
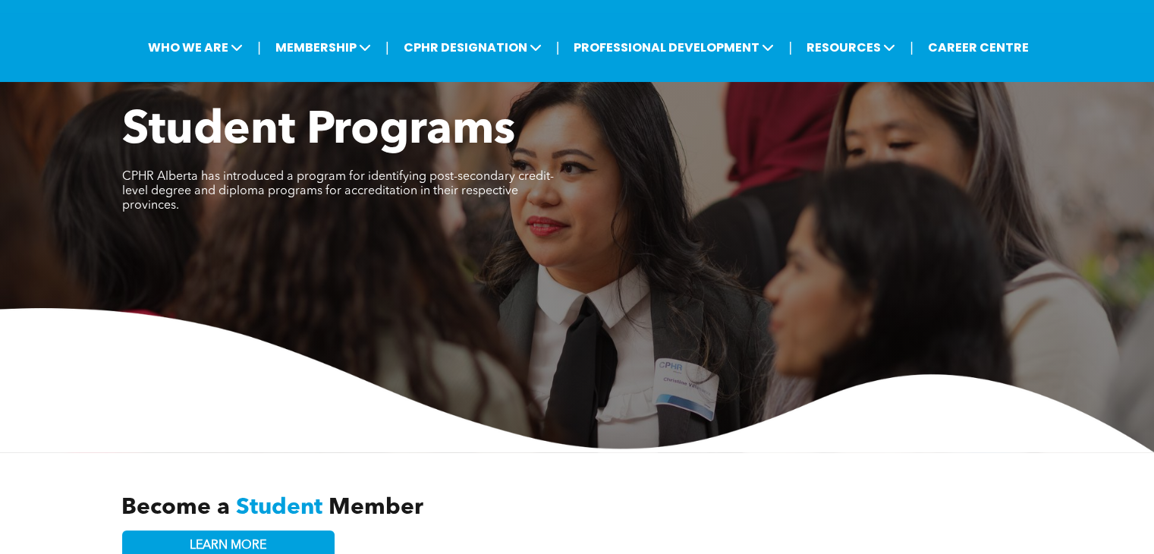
scroll to position [0, 0]
